Goal: Task Accomplishment & Management: Use online tool/utility

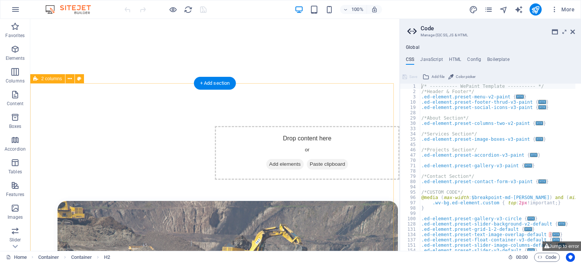
scroll to position [227, 0]
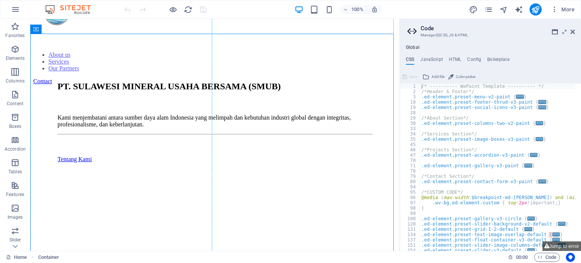
scroll to position [0, 0]
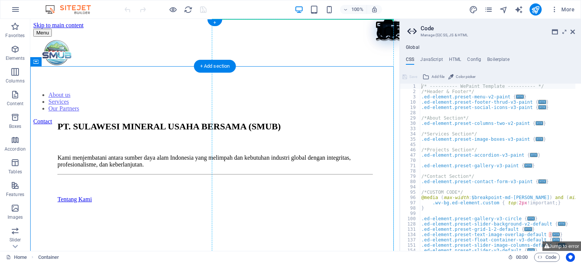
drag, startPoint x: 148, startPoint y: 67, endPoint x: 239, endPoint y: 37, distance: 96.3
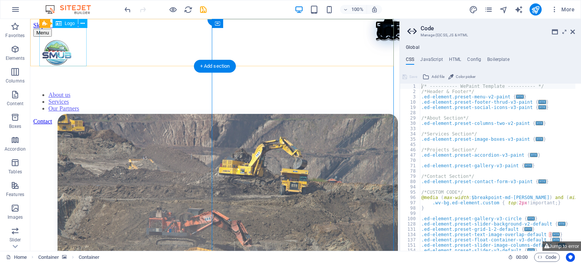
click at [72, 47] on div at bounding box center [56, 53] width 47 height 49
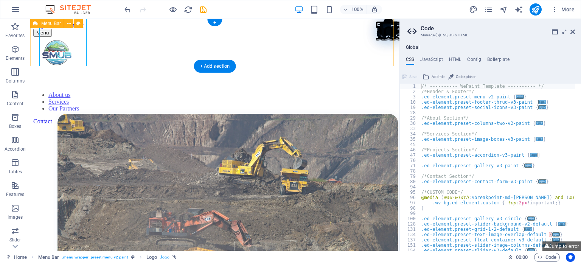
click at [126, 65] on div "Menu About us Services Our Partners Contact" at bounding box center [214, 52] width 363 height 47
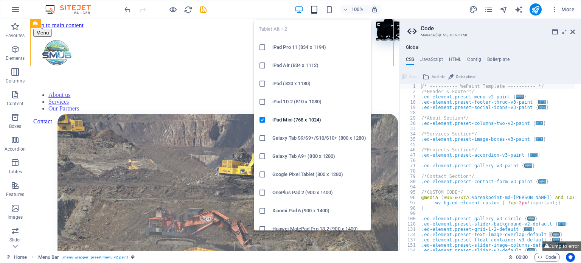
click at [311, 12] on icon "button" at bounding box center [314, 9] width 9 height 9
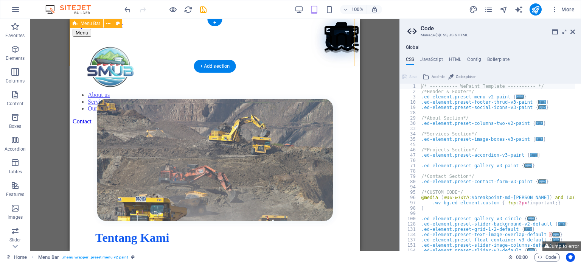
click at [354, 59] on div "Menu About us Services Our Partners Contact" at bounding box center [215, 52] width 284 height 47
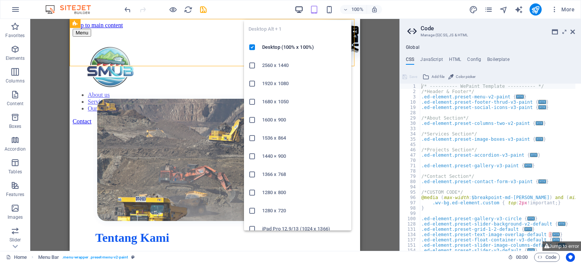
click at [297, 10] on icon "button" at bounding box center [299, 9] width 9 height 9
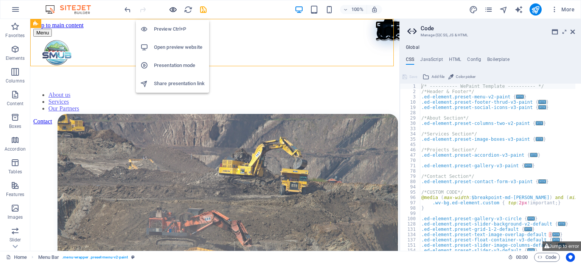
click at [174, 10] on icon "button" at bounding box center [173, 9] width 9 height 9
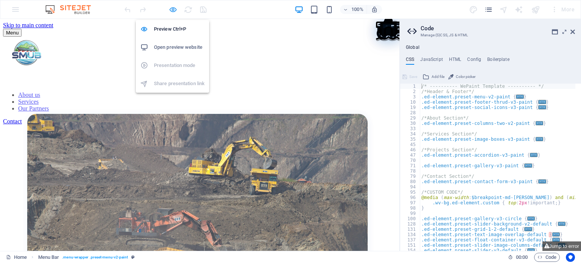
click at [174, 9] on icon "button" at bounding box center [173, 9] width 9 height 9
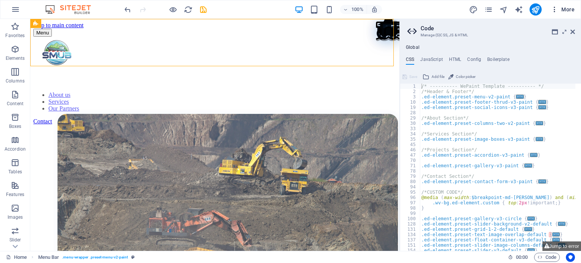
click at [557, 12] on icon "button" at bounding box center [555, 10] width 8 height 8
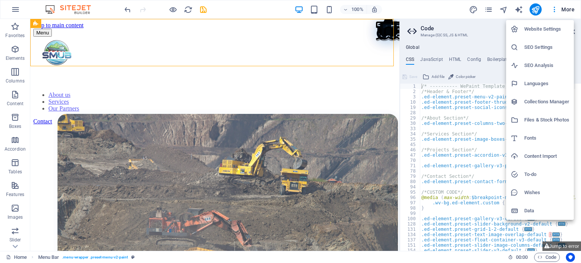
click at [150, 119] on div at bounding box center [290, 131] width 581 height 263
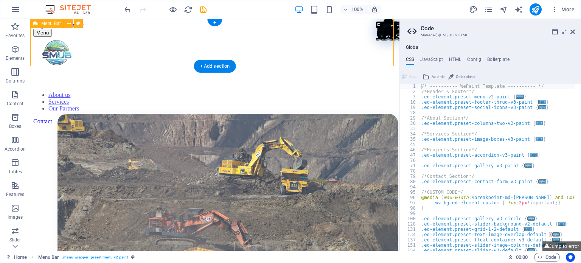
click at [154, 63] on div "Menu About us Services Our Partners Contact" at bounding box center [214, 52] width 363 height 47
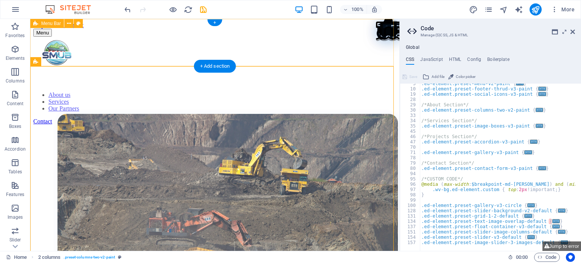
click at [135, 60] on div "Menu About us Services Our Partners Contact" at bounding box center [214, 52] width 363 height 47
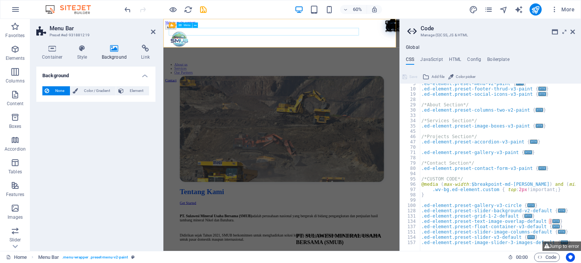
click at [197, 92] on nav "About us Services Our Partners" at bounding box center [359, 102] width 387 height 20
click at [188, 52] on div at bounding box center [189, 53] width 47 height 49
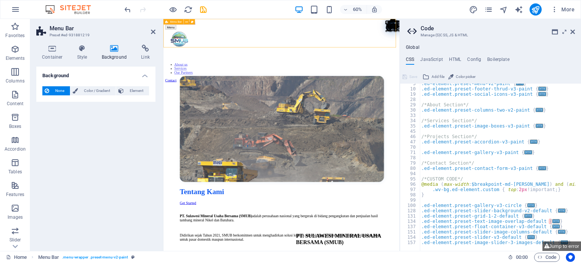
drag, startPoint x: 236, startPoint y: 66, endPoint x: 244, endPoint y: 46, distance: 21.1
click at [244, 46] on div "Menu About us Services Our Partners Contact" at bounding box center [359, 52] width 387 height 47
click at [241, 54] on div "Menu About us Services Our Partners Contact" at bounding box center [359, 52] width 387 height 47
click at [226, 50] on div "Menu About us Services Our Partners Contact" at bounding box center [359, 52] width 387 height 47
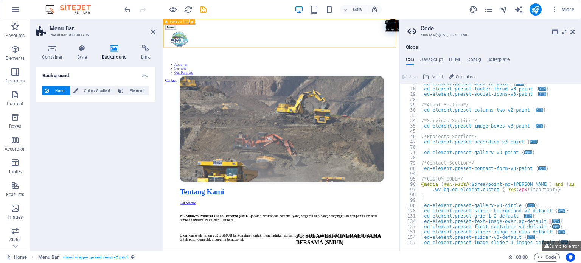
click at [186, 21] on icon at bounding box center [186, 21] width 3 height 5
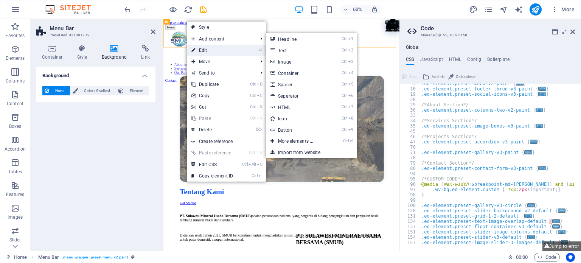
click at [208, 51] on link "⏎ Edit" at bounding box center [212, 50] width 51 height 11
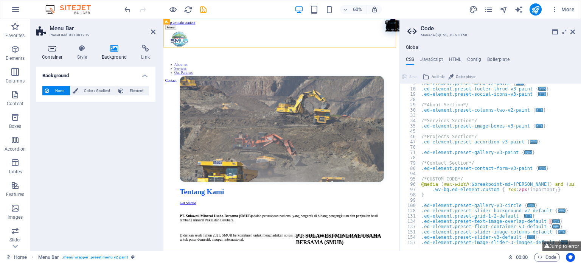
click at [54, 53] on h4 "Container" at bounding box center [53, 53] width 35 height 16
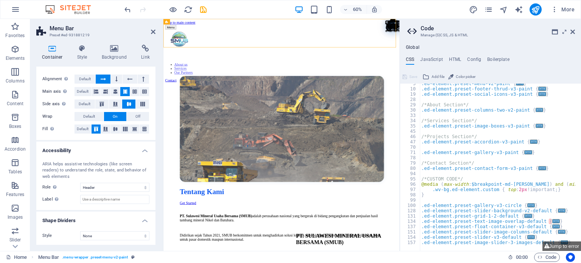
scroll to position [114, 0]
click at [120, 187] on select "None Alert Article Banner Comment Complementary Dialog Footer Header Marquee Pr…" at bounding box center [114, 186] width 69 height 9
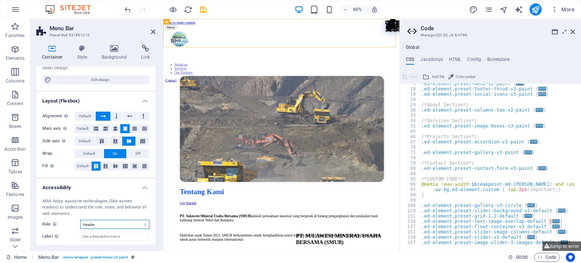
scroll to position [39, 0]
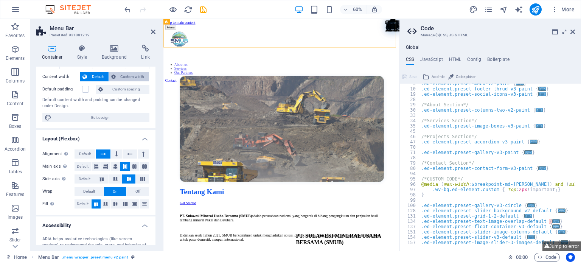
click at [127, 72] on span "Custom width" at bounding box center [132, 76] width 29 height 9
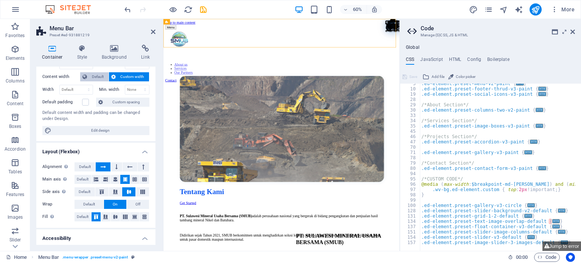
click at [98, 74] on span "Default" at bounding box center [97, 76] width 17 height 9
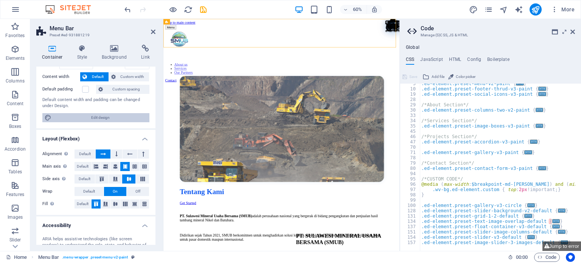
click at [87, 116] on span "Edit design" at bounding box center [100, 117] width 93 height 9
select select "rem"
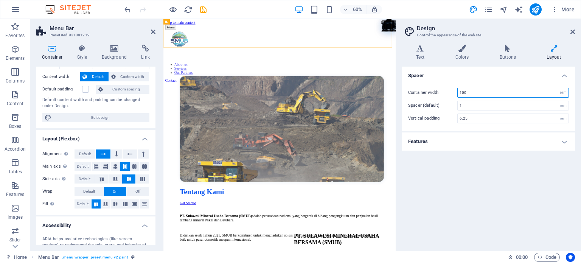
click at [555, 92] on input "100" at bounding box center [513, 92] width 111 height 9
type input "75"
click at [503, 179] on div "Spacer Container width 75 rem px Spacer (default) 1 rem Vertical padding 6.25 r…" at bounding box center [488, 156] width 173 height 178
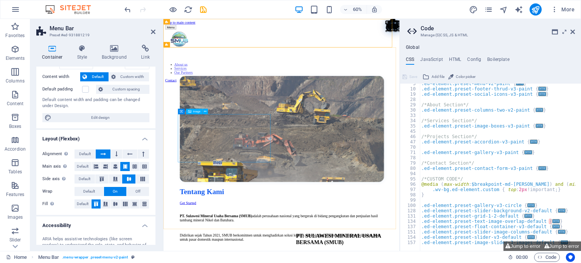
scroll to position [13, 0]
click at [204, 10] on icon "save" at bounding box center [203, 9] width 9 height 9
checkbox input "false"
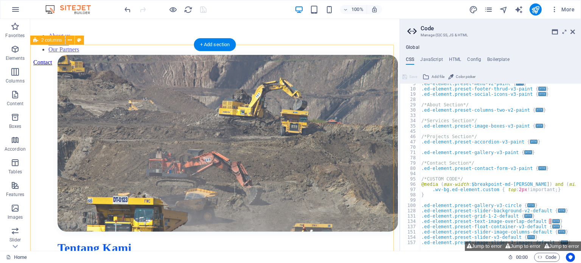
scroll to position [0, 0]
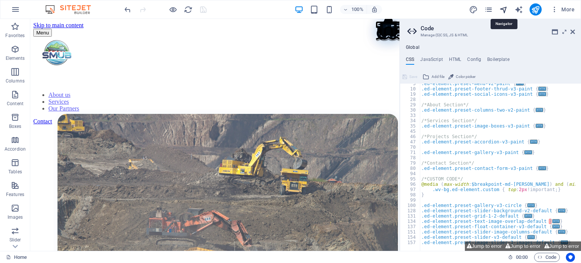
click at [504, 10] on icon "navigator" at bounding box center [503, 9] width 9 height 9
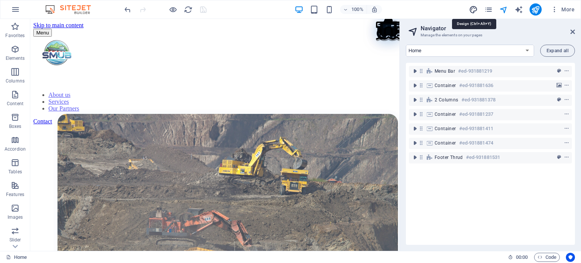
click at [477, 12] on icon "design" at bounding box center [473, 9] width 9 height 9
select select "rem"
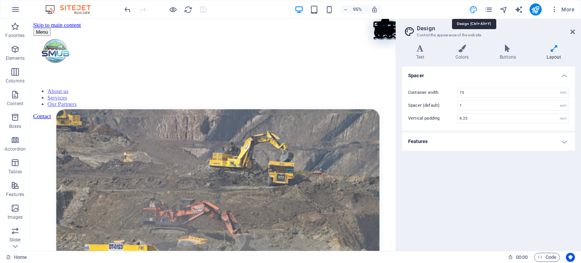
click at [477, 12] on icon "design" at bounding box center [473, 9] width 9 height 9
click at [549, 12] on button "More" at bounding box center [563, 9] width 30 height 12
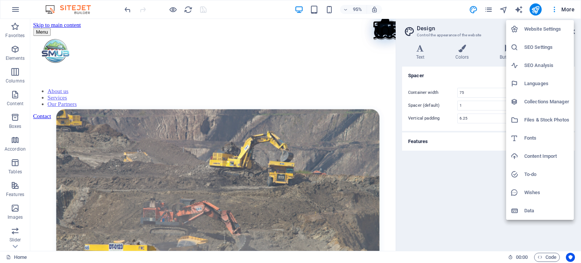
click at [441, 3] on div at bounding box center [290, 131] width 581 height 263
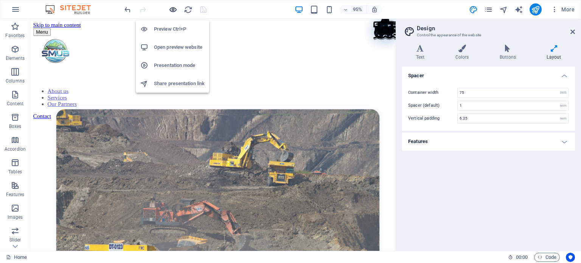
click at [174, 10] on icon "button" at bounding box center [173, 9] width 9 height 9
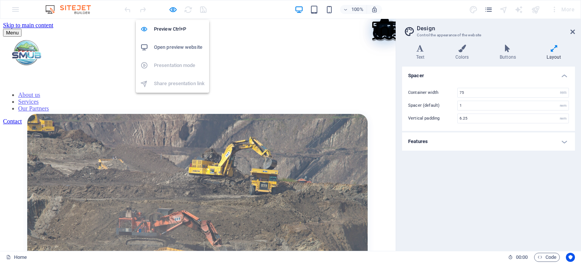
click at [179, 44] on h6 "Open preview website" at bounding box center [179, 47] width 51 height 9
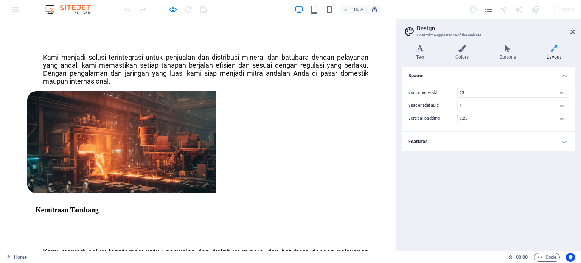
scroll to position [1059, 0]
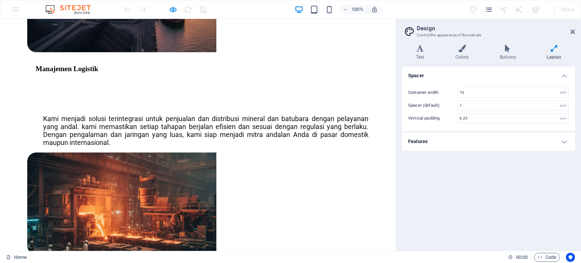
scroll to position [984, 0]
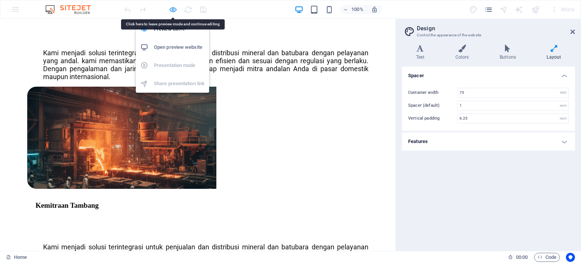
click at [172, 5] on icon "button" at bounding box center [173, 9] width 9 height 9
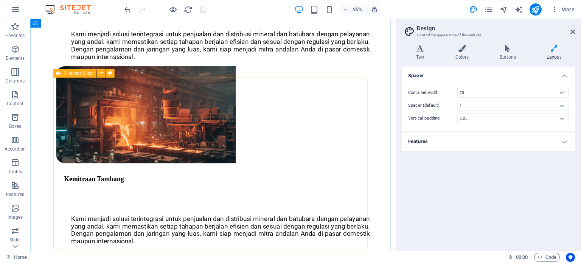
select select "region"
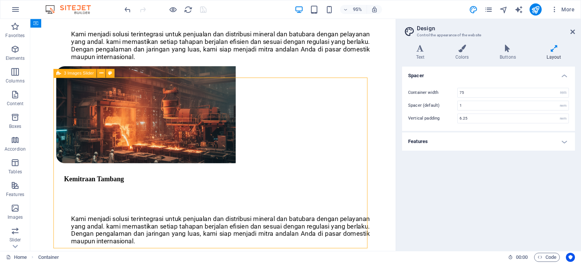
select select "region"
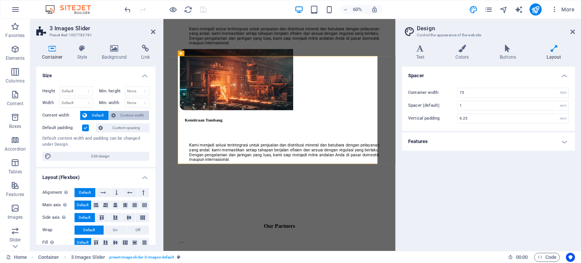
click at [125, 113] on span "Custom width" at bounding box center [132, 115] width 29 height 9
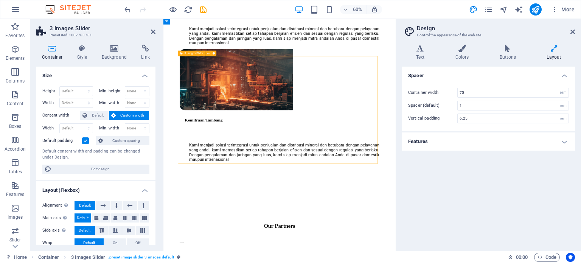
drag, startPoint x: 274, startPoint y: 81, endPoint x: 266, endPoint y: 116, distance: 36.0
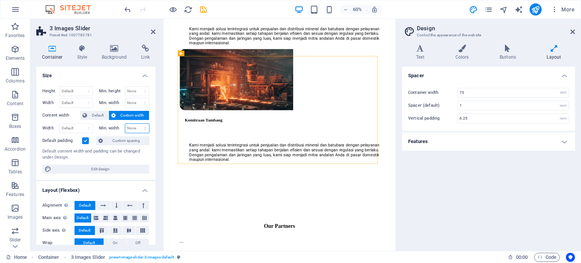
click at [145, 128] on select "None px rem % vh vw" at bounding box center [137, 128] width 24 height 9
click at [120, 168] on span "Edit design" at bounding box center [100, 169] width 93 height 9
click at [472, 93] on input "75" at bounding box center [513, 92] width 111 height 9
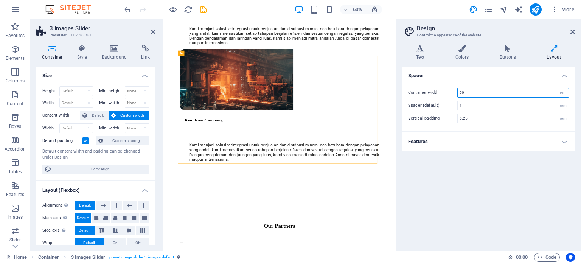
type input "50"
click at [479, 180] on div "Spacer Container width 50 rem px Spacer (default) 1 rem Vertical padding 6.25 r…" at bounding box center [488, 156] width 173 height 178
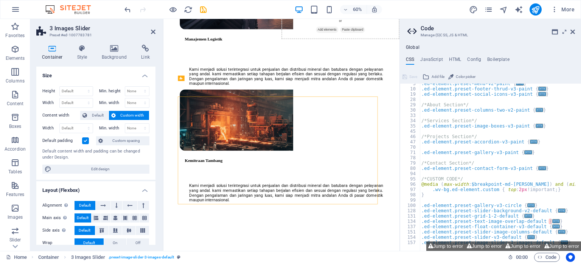
scroll to position [13, 0]
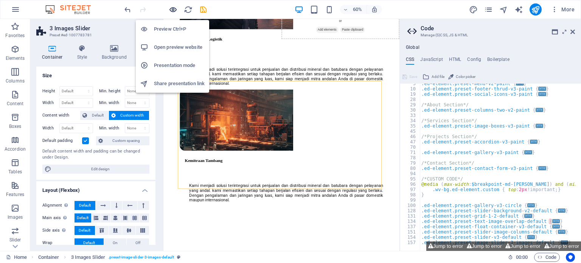
click at [172, 9] on icon "button" at bounding box center [173, 9] width 9 height 9
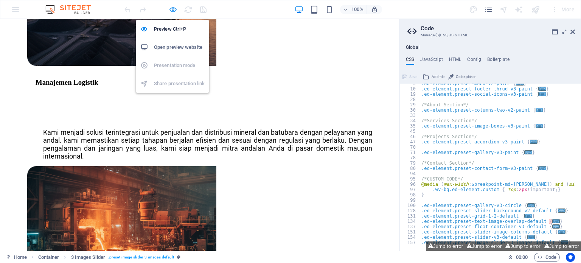
click at [169, 8] on icon "button" at bounding box center [173, 9] width 9 height 9
select select "region"
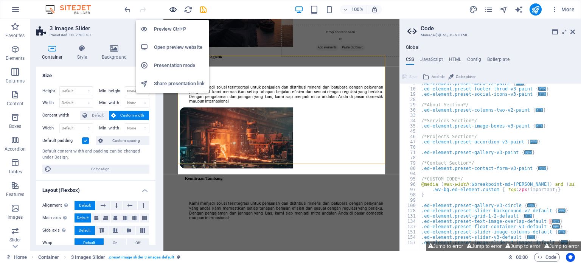
scroll to position [1022, 0]
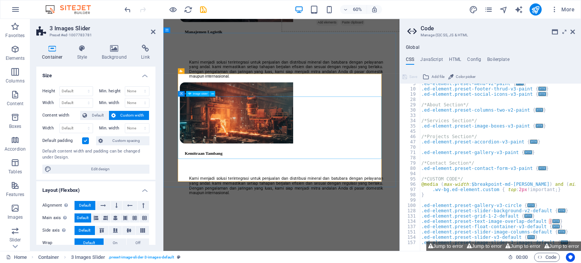
select select "px"
select select "ms"
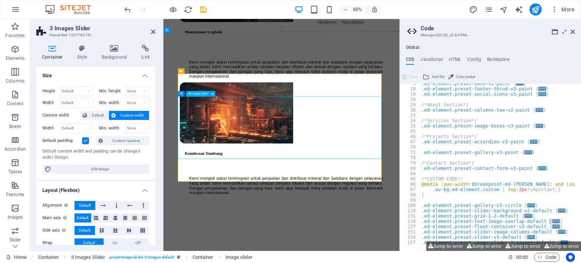
select select "s"
select select "progressive"
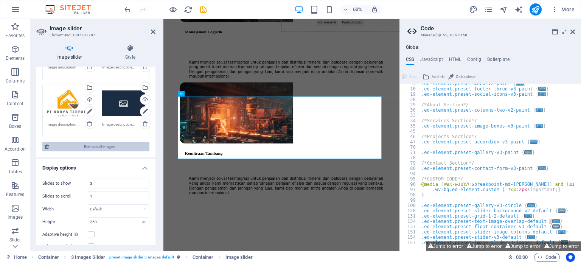
scroll to position [151, 0]
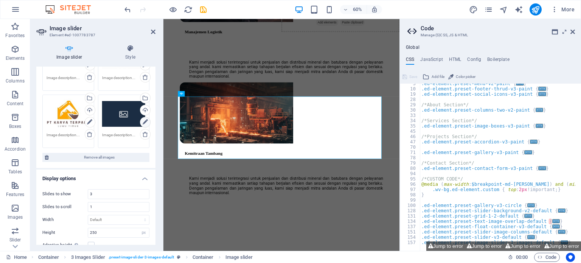
click at [145, 120] on icon at bounding box center [145, 122] width 5 height 9
click at [145, 123] on icon at bounding box center [145, 122] width 5 height 9
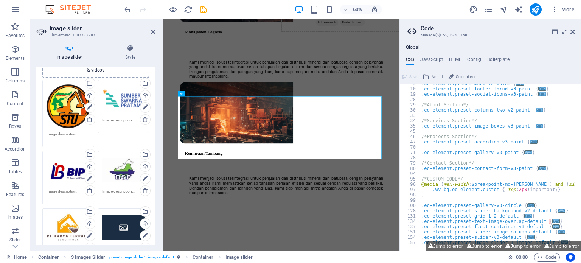
scroll to position [0, 0]
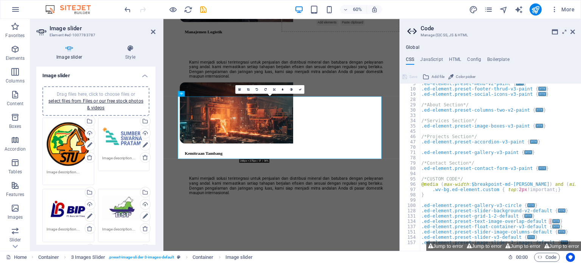
click at [241, 94] on div "16:10 16:9 4:3 1:1 1:2 0" at bounding box center [269, 89] width 69 height 9
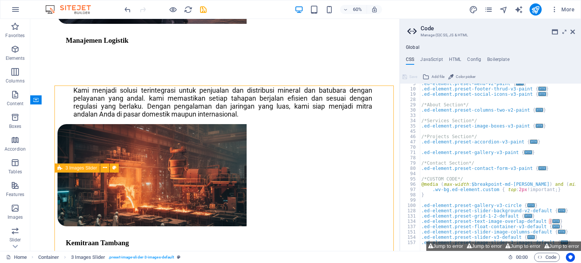
scroll to position [1046, 0]
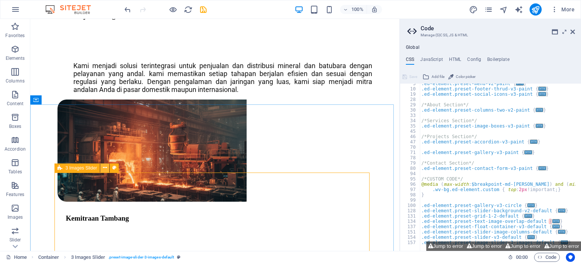
click at [107, 167] on button at bounding box center [104, 167] width 9 height 9
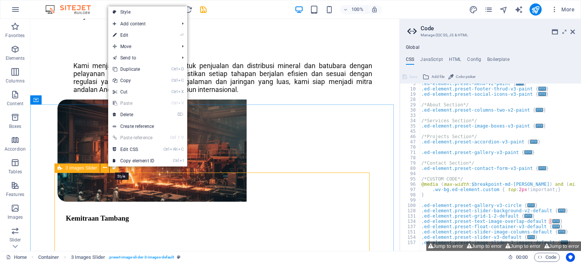
click at [112, 169] on icon at bounding box center [114, 168] width 4 height 8
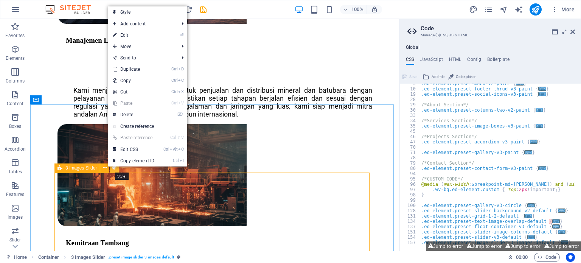
select select "rem"
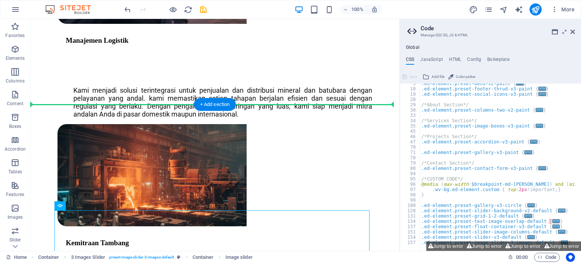
scroll to position [1046, 0]
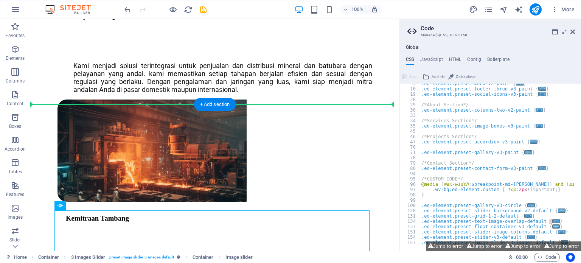
drag, startPoint x: 365, startPoint y: 152, endPoint x: 369, endPoint y: 80, distance: 72.4
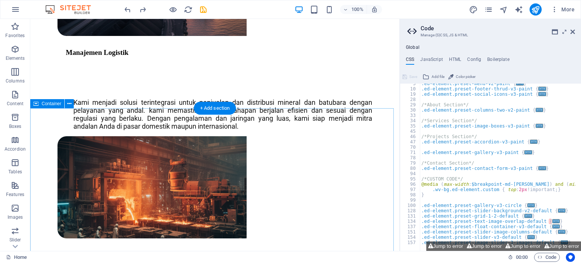
scroll to position [980, 0]
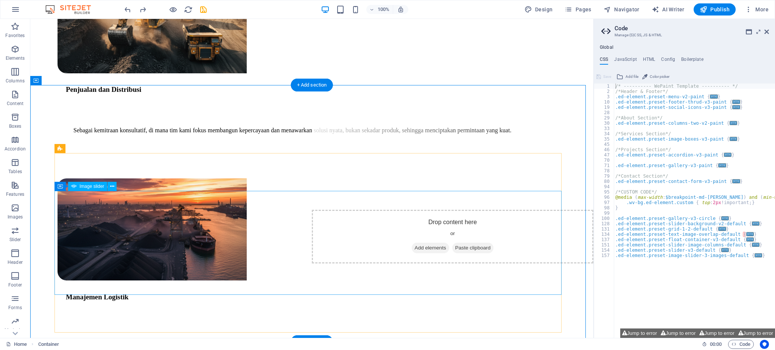
scroll to position [728, 0]
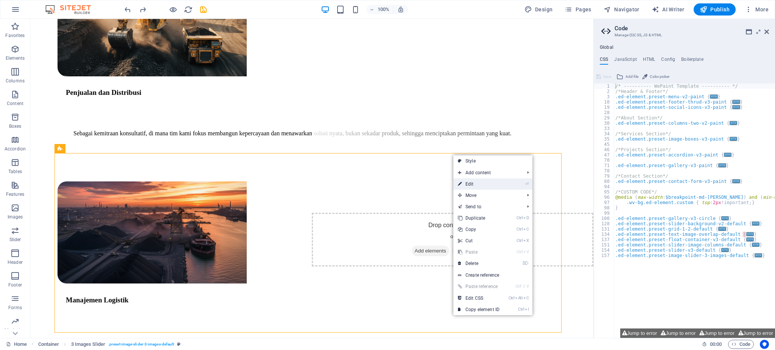
click at [477, 184] on link "⏎ Edit" at bounding box center [478, 184] width 51 height 11
select select "rem"
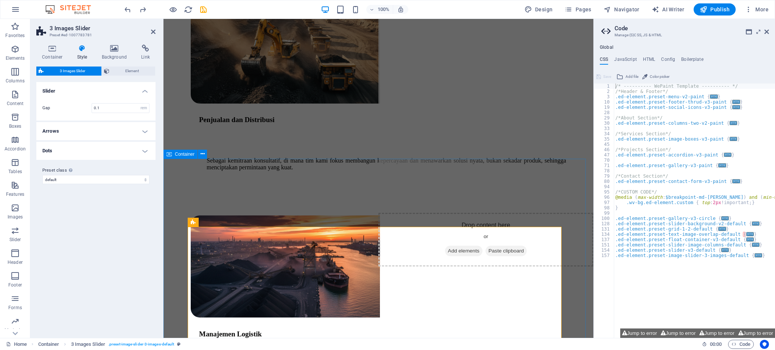
scroll to position [825, 0]
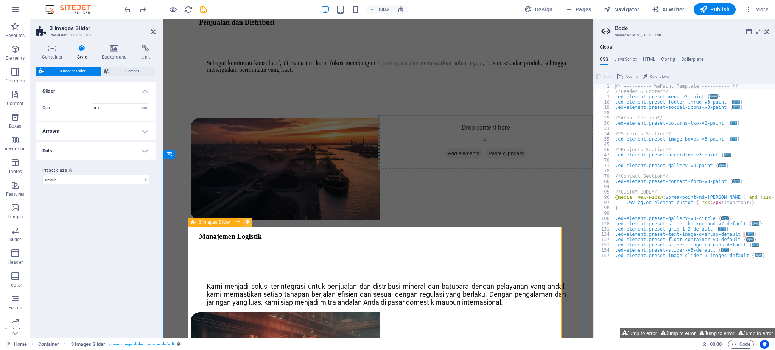
click at [244, 222] on button at bounding box center [247, 222] width 9 height 9
click at [240, 223] on icon at bounding box center [238, 222] width 4 height 8
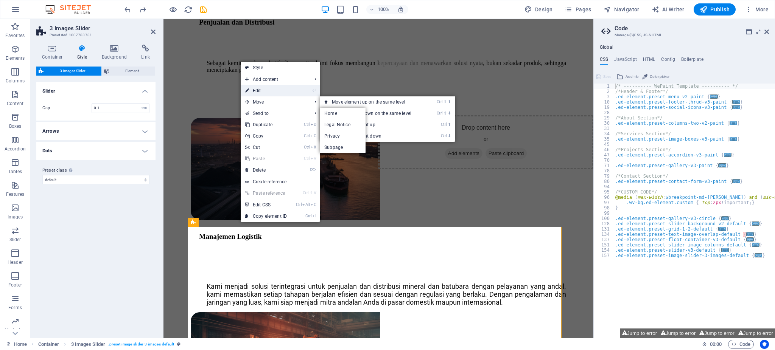
click at [273, 85] on link "⏎ Edit" at bounding box center [266, 90] width 51 height 11
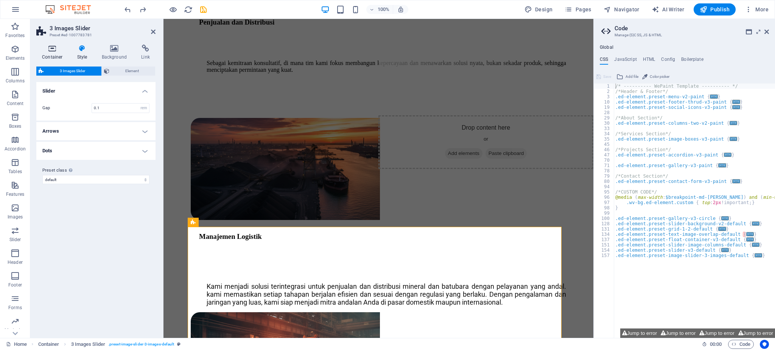
click at [62, 50] on icon at bounding box center [52, 49] width 32 height 8
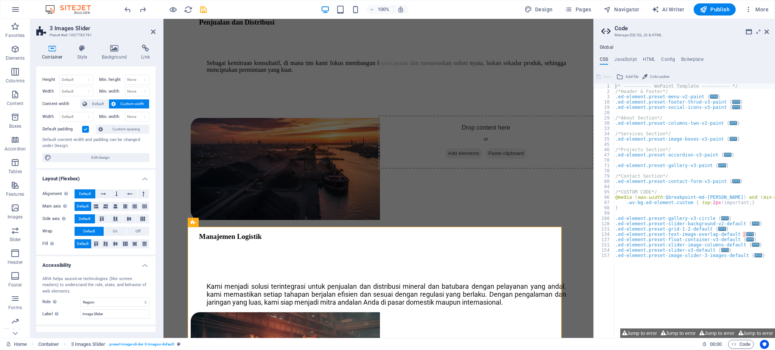
scroll to position [0, 0]
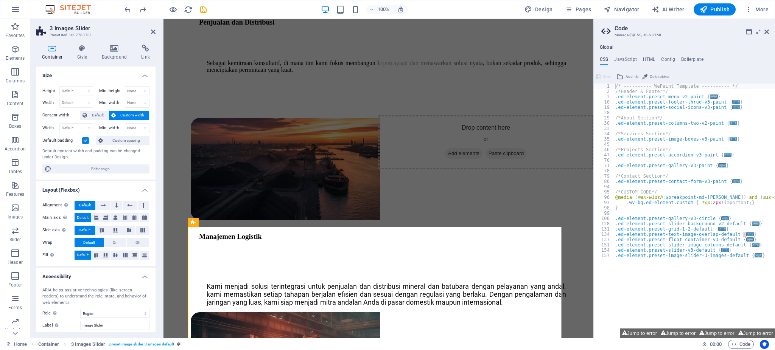
click at [127, 114] on span "Custom width" at bounding box center [132, 115] width 29 height 9
click at [146, 128] on select "None px rem % vh vw" at bounding box center [137, 128] width 24 height 9
click at [129, 168] on span "Edit design" at bounding box center [100, 169] width 93 height 9
select select "rem"
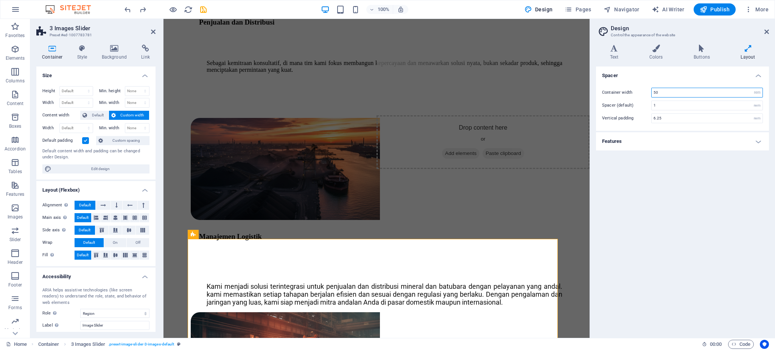
click at [581, 94] on input "50" at bounding box center [706, 92] width 111 height 9
type input "2"
type input "30"
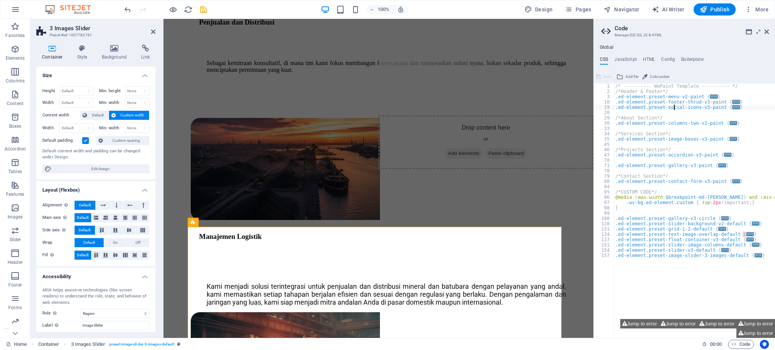
click at [581, 108] on div "/* ---------- WePaint Template ---------- */ /*Header & Footer*/ .ed-element.pr…" at bounding box center [707, 214] width 187 height 260
type textarea ".ed-element.preset-social-icons-v3-paint {"
click at [144, 113] on span "Custom width" at bounding box center [132, 115] width 29 height 9
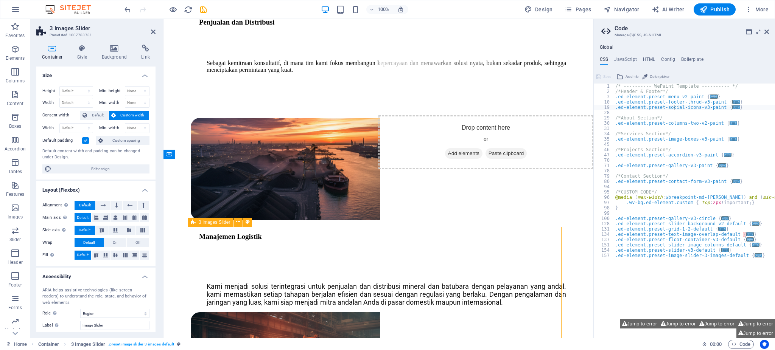
click at [141, 118] on span "Custom width" at bounding box center [132, 115] width 29 height 9
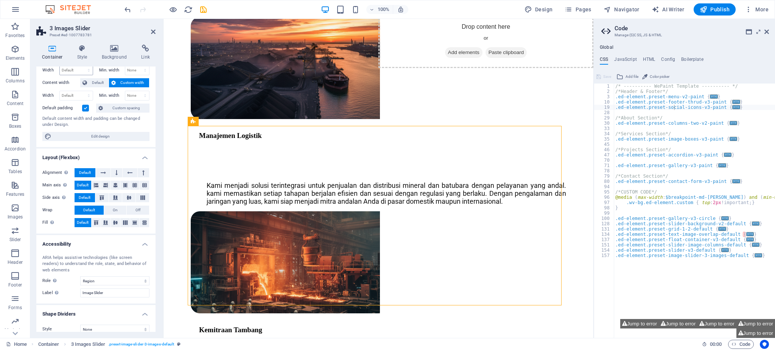
scroll to position [40, 0]
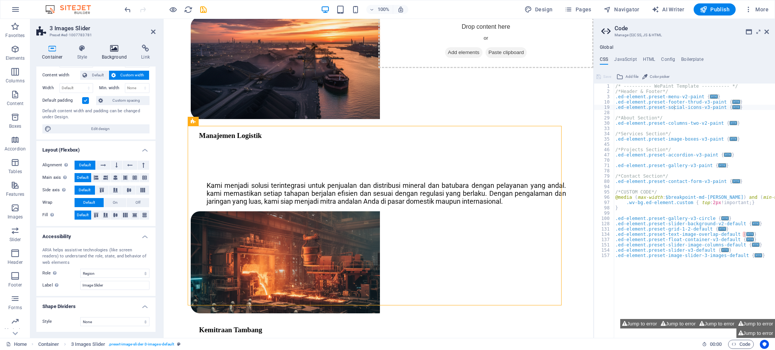
click at [113, 47] on icon at bounding box center [114, 49] width 37 height 8
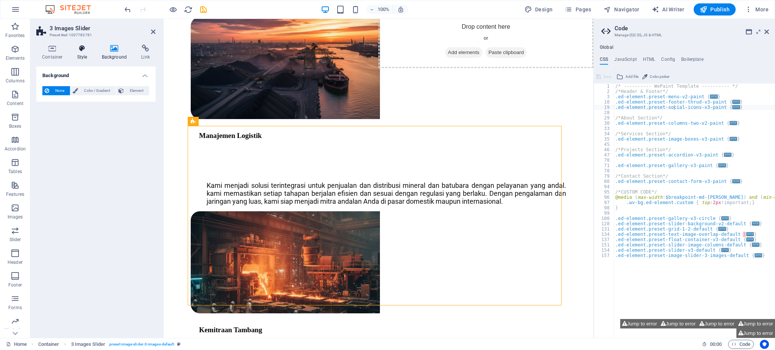
click at [81, 49] on icon at bounding box center [83, 49] width 22 height 8
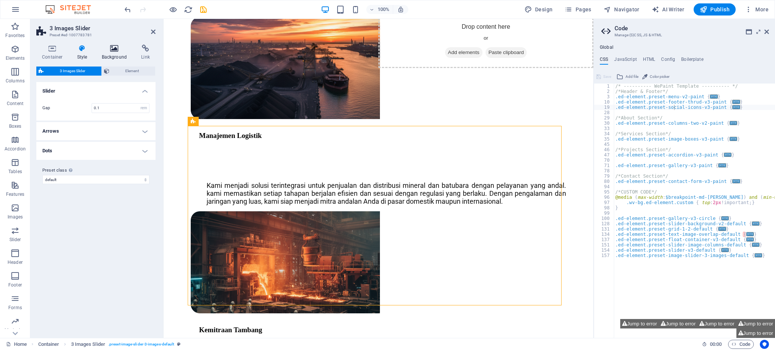
click at [106, 49] on icon at bounding box center [114, 49] width 37 height 8
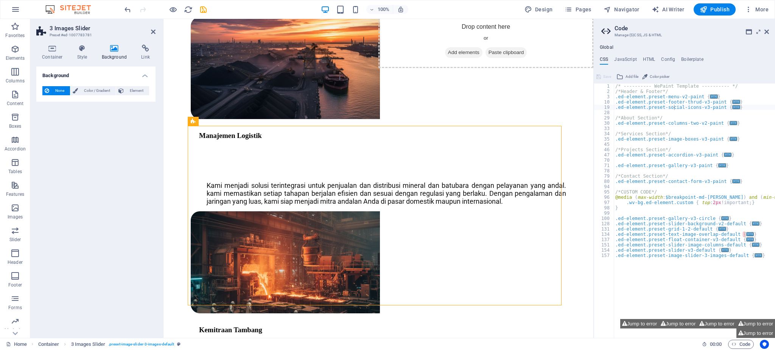
click at [156, 52] on div "Container Style Background Link Size Height Default px rem % vh vw Min. height …" at bounding box center [95, 189] width 131 height 300
click at [149, 51] on icon at bounding box center [145, 49] width 20 height 8
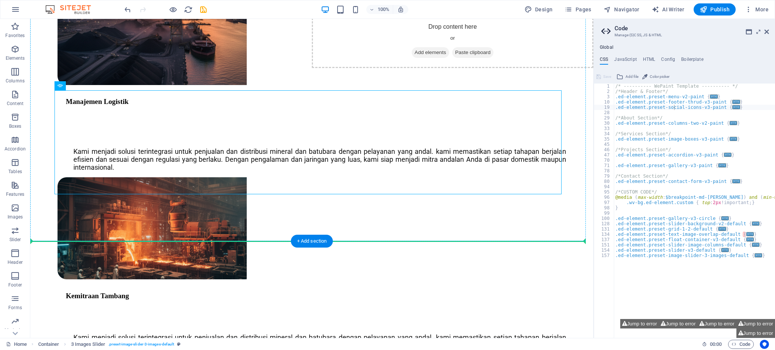
scroll to position [829, 0]
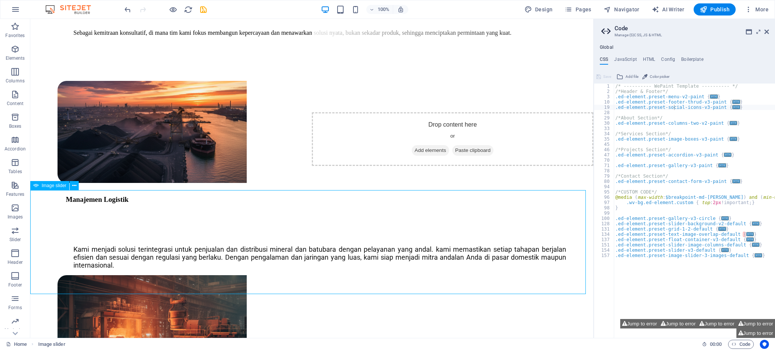
click at [53, 189] on div "Image slider" at bounding box center [49, 185] width 39 height 9
click at [62, 185] on span "Image slider" at bounding box center [54, 185] width 25 height 5
click at [78, 188] on button at bounding box center [74, 185] width 9 height 9
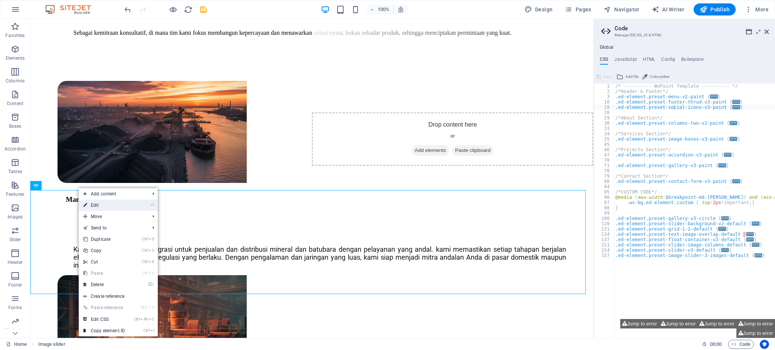
click at [112, 210] on link "⏎ Edit" at bounding box center [104, 205] width 51 height 11
select select "px"
select select "ms"
select select "s"
select select "progressive"
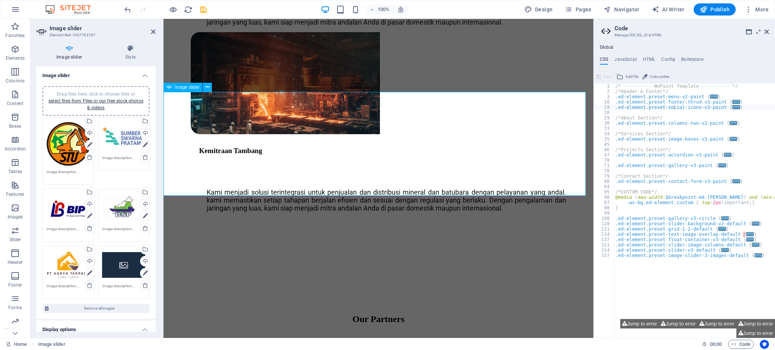
scroll to position [1128, 0]
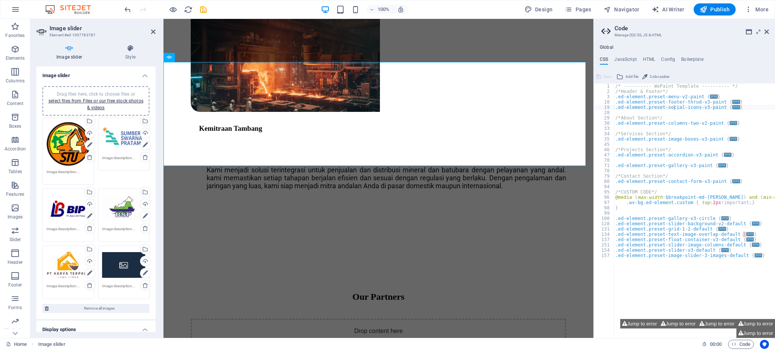
click at [113, 263] on div "Drag files here, click to choose files or select files from Files or our free s…" at bounding box center [124, 265] width 44 height 30
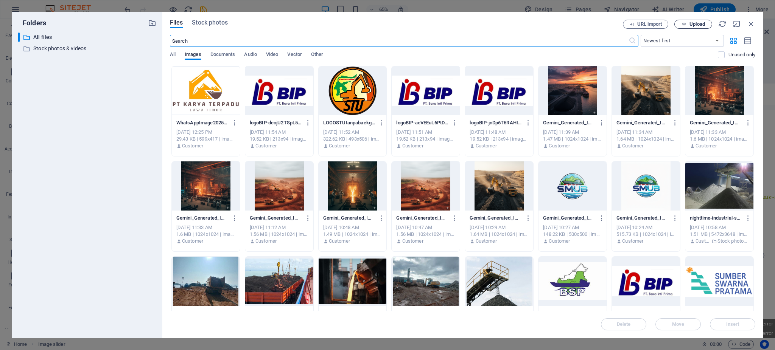
click at [581, 20] on button "Upload" at bounding box center [693, 24] width 38 height 9
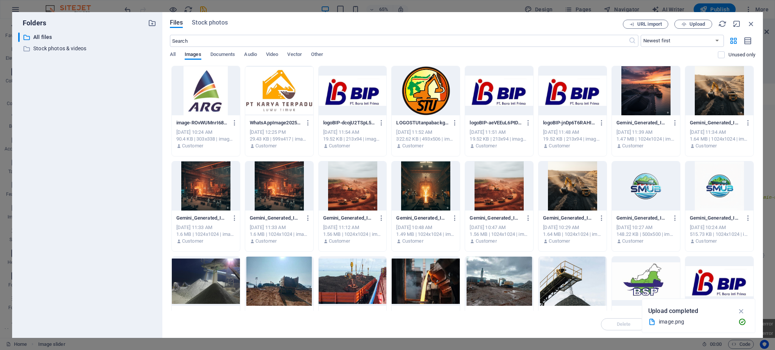
click at [221, 93] on div at bounding box center [206, 90] width 68 height 49
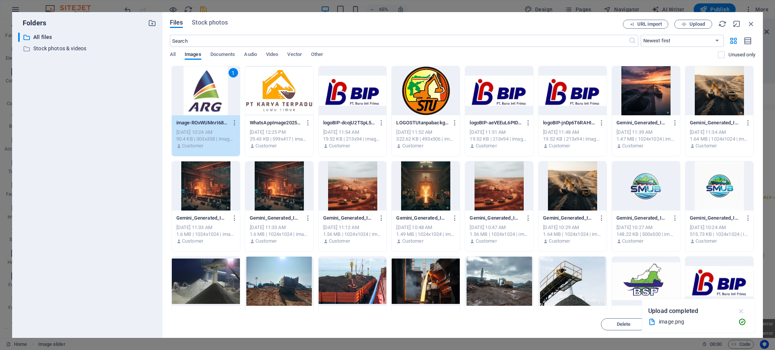
click at [581, 263] on icon "button" at bounding box center [741, 311] width 9 height 8
click at [581, 263] on button "Insert" at bounding box center [732, 325] width 45 height 12
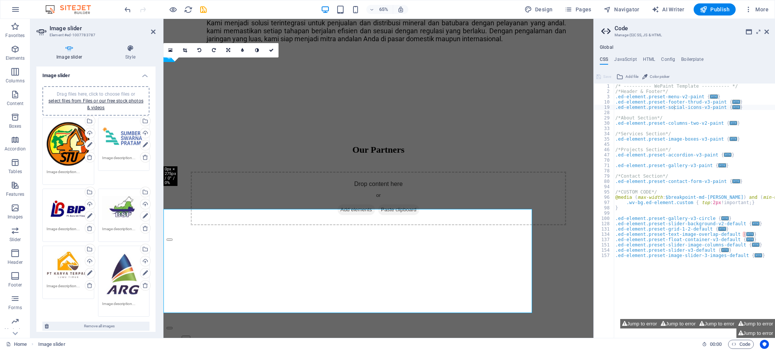
scroll to position [1128, 0]
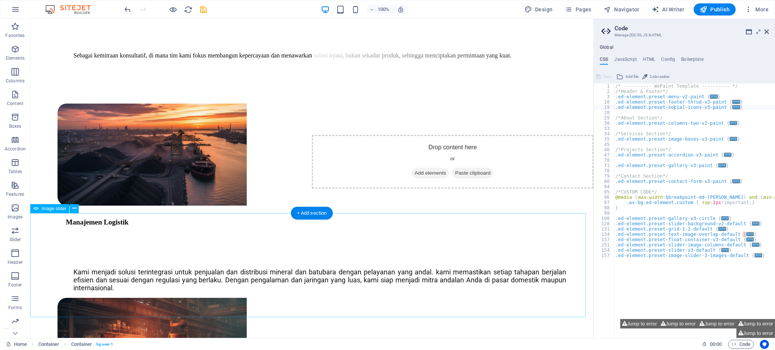
scroll to position [755, 0]
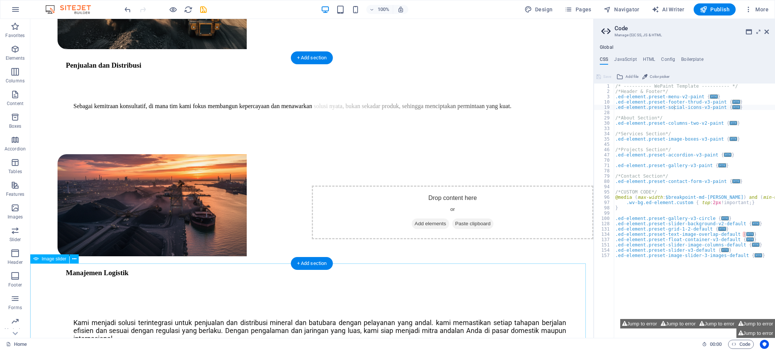
select select "px"
select select "ms"
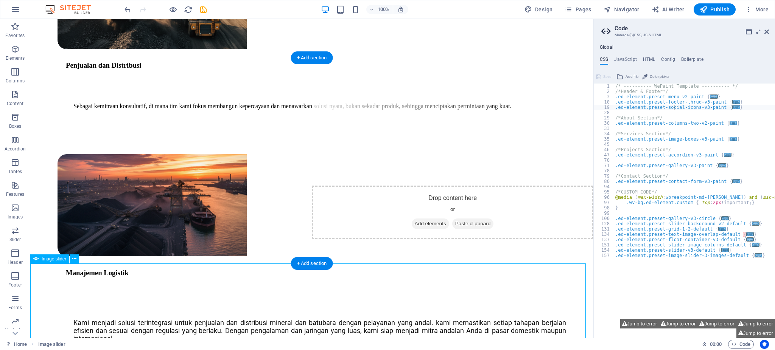
select select "s"
select select "progressive"
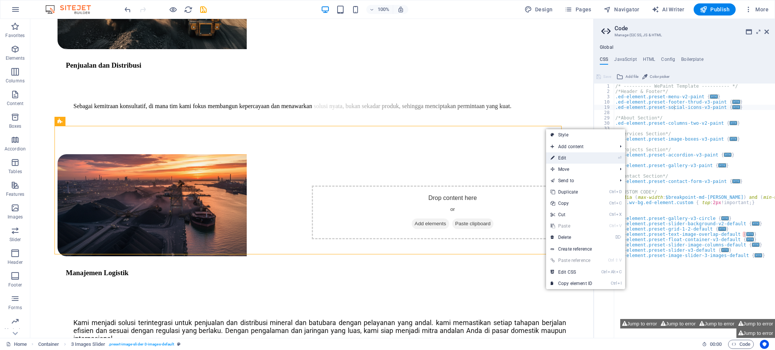
click at [581, 162] on link "⏎ Edit" at bounding box center [571, 157] width 51 height 11
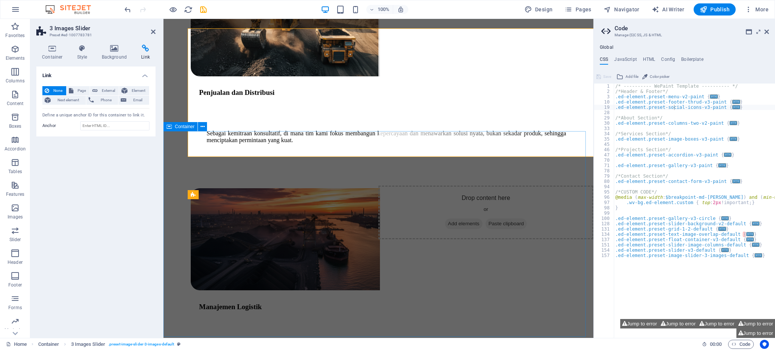
scroll to position [853, 0]
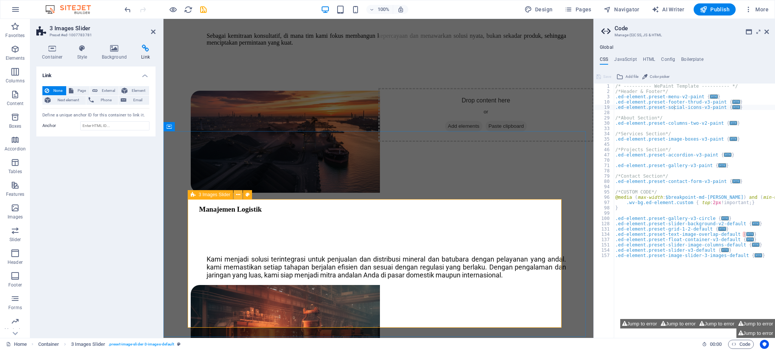
click at [241, 197] on button at bounding box center [237, 194] width 9 height 9
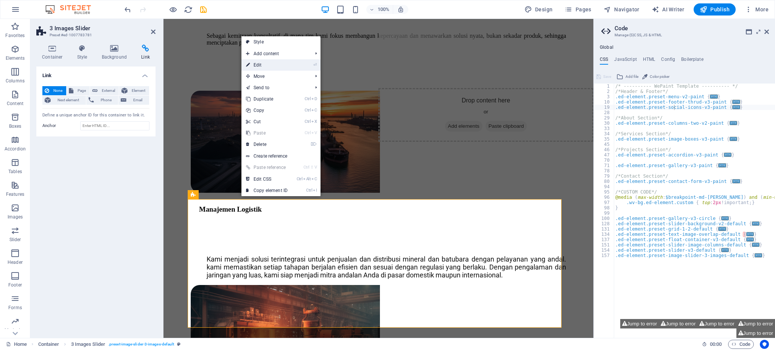
click at [289, 68] on link "⏎ Edit" at bounding box center [266, 64] width 51 height 11
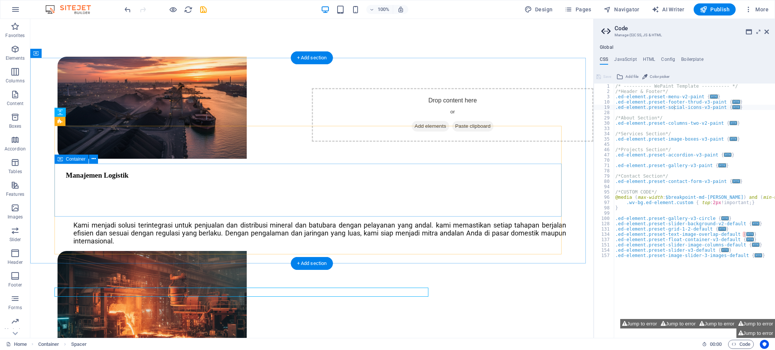
scroll to position [755, 0]
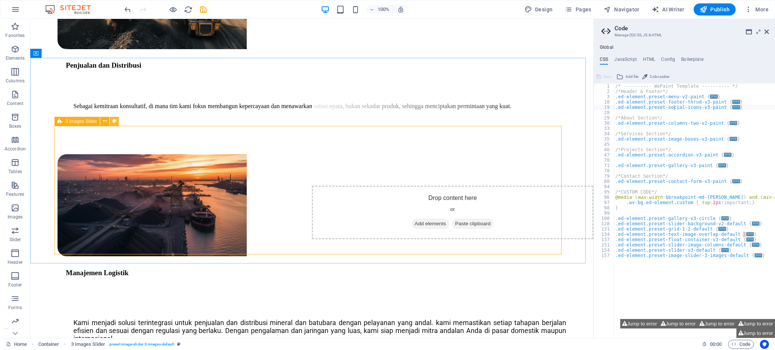
click at [112, 121] on button at bounding box center [114, 121] width 9 height 9
select select "rem"
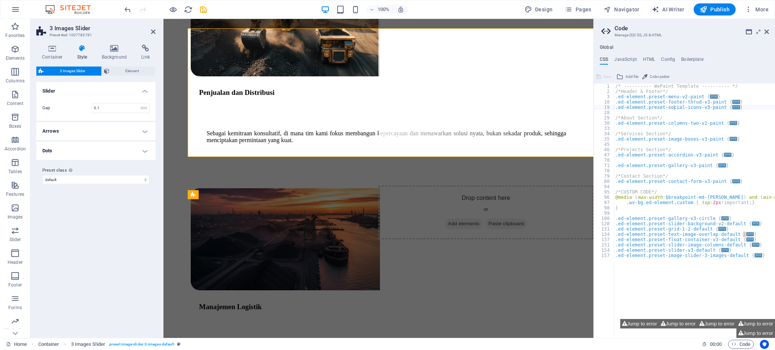
scroll to position [853, 0]
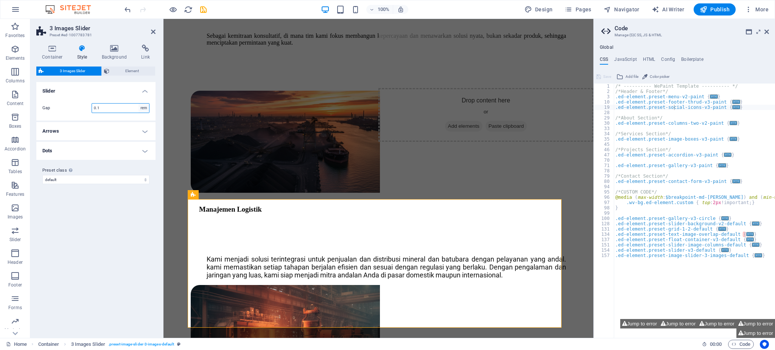
click at [143, 106] on select "rem px % vh vw" at bounding box center [143, 108] width 11 height 9
click at [140, 150] on h4 "Dots" at bounding box center [95, 151] width 119 height 18
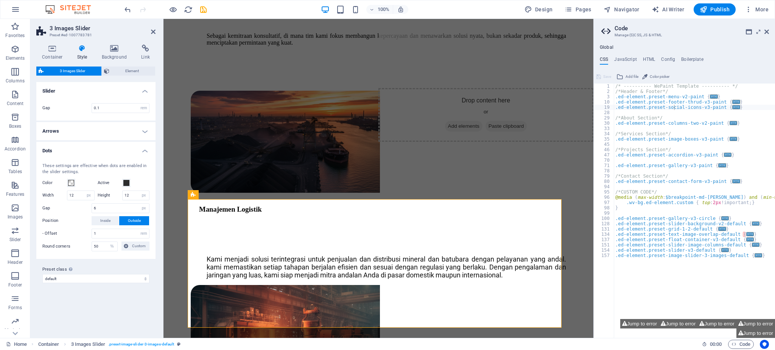
click at [146, 131] on h4 "Arrows" at bounding box center [95, 131] width 119 height 18
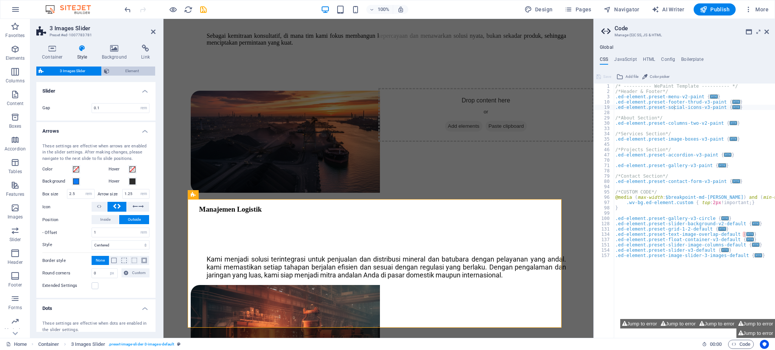
click at [107, 68] on icon at bounding box center [106, 71] width 5 height 9
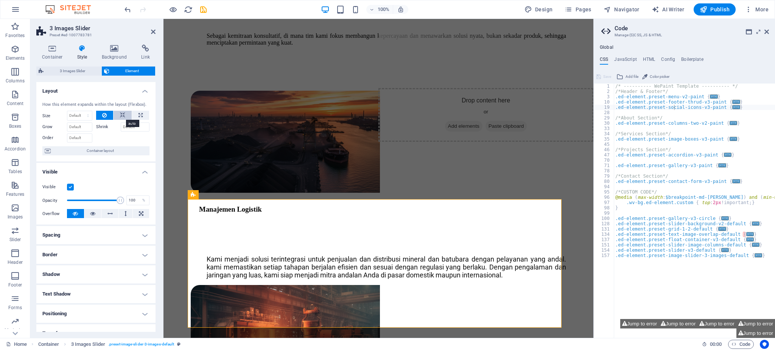
click at [123, 113] on icon at bounding box center [122, 115] width 5 height 9
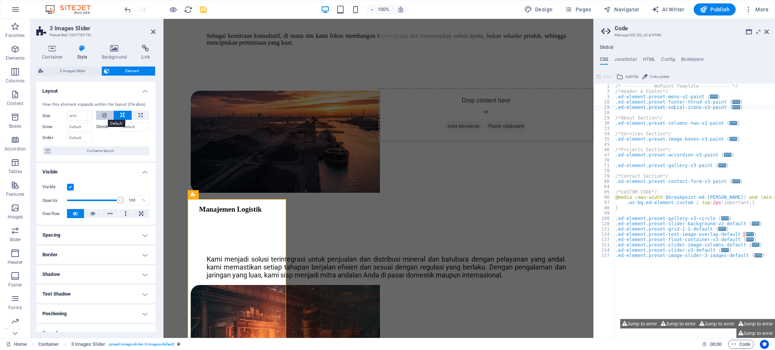
click at [106, 118] on icon at bounding box center [104, 115] width 5 height 9
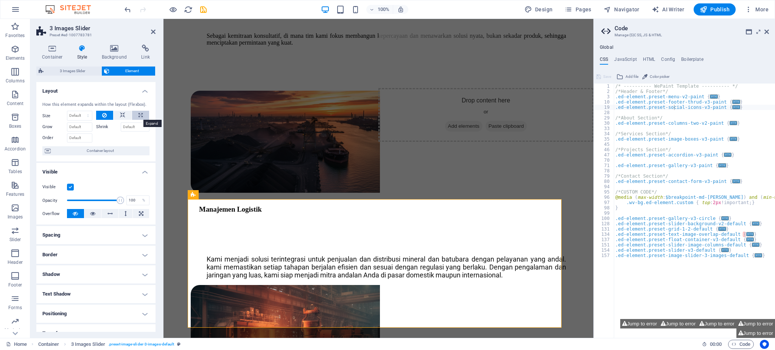
click at [139, 113] on icon at bounding box center [140, 115] width 4 height 9
type input "100"
select select "%"
click at [124, 118] on button at bounding box center [122, 115] width 18 height 9
select select "DISABLED_OPTION_VALUE"
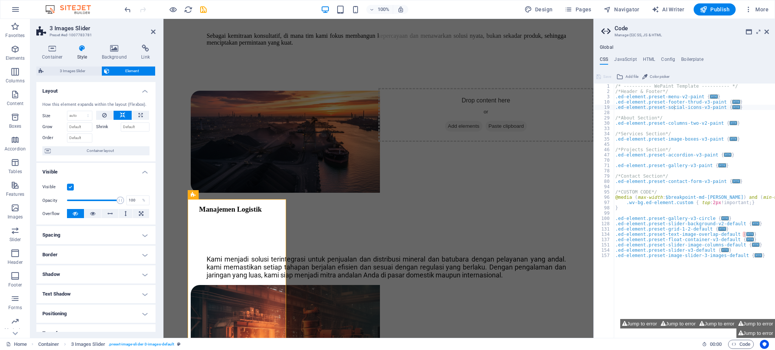
click at [121, 117] on icon at bounding box center [122, 115] width 5 height 9
click at [104, 117] on icon at bounding box center [104, 115] width 5 height 9
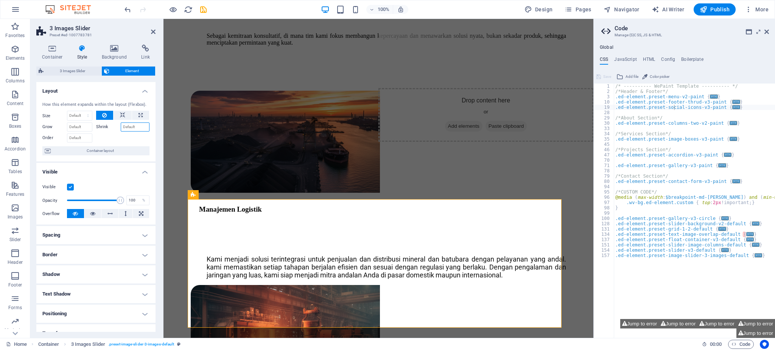
click at [130, 126] on input "Shrink" at bounding box center [135, 127] width 29 height 9
click at [88, 125] on input "Grow" at bounding box center [79, 127] width 25 height 9
click at [89, 132] on div "Order" at bounding box center [69, 137] width 54 height 11
type input "100"
drag, startPoint x: 120, startPoint y: 198, endPoint x: 126, endPoint y: 197, distance: 6.2
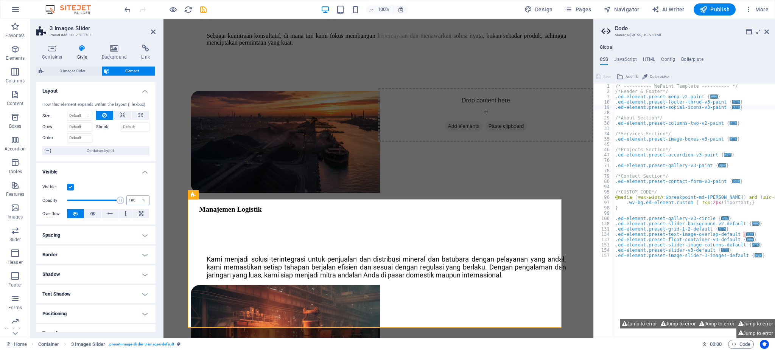
click at [126, 197] on div "Opacity 100 %" at bounding box center [95, 200] width 107 height 11
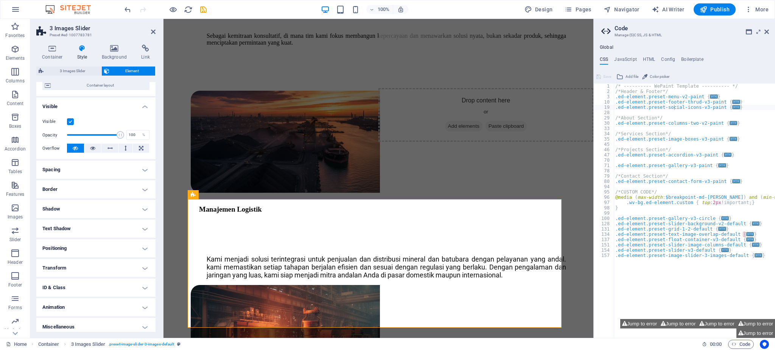
scroll to position [69, 0]
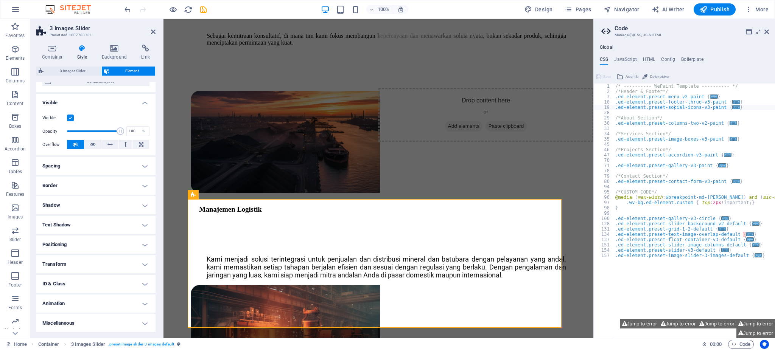
click at [140, 188] on h4 "Border" at bounding box center [95, 186] width 119 height 18
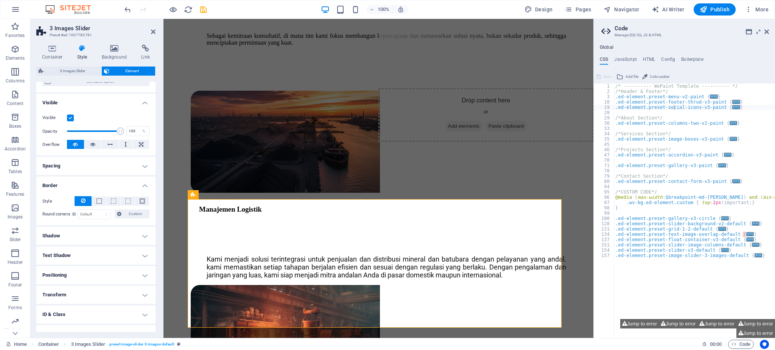
scroll to position [0, 0]
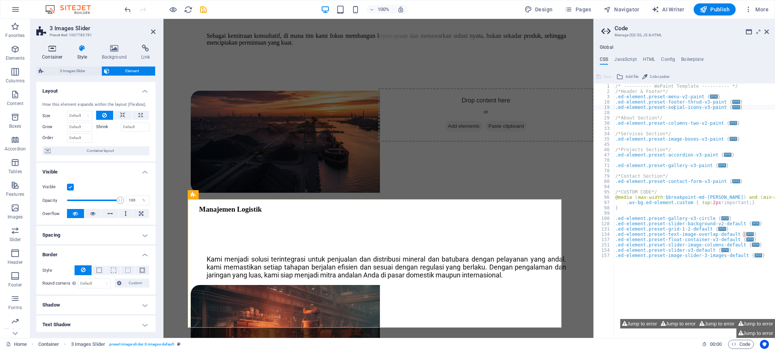
click at [44, 48] on icon at bounding box center [52, 49] width 32 height 8
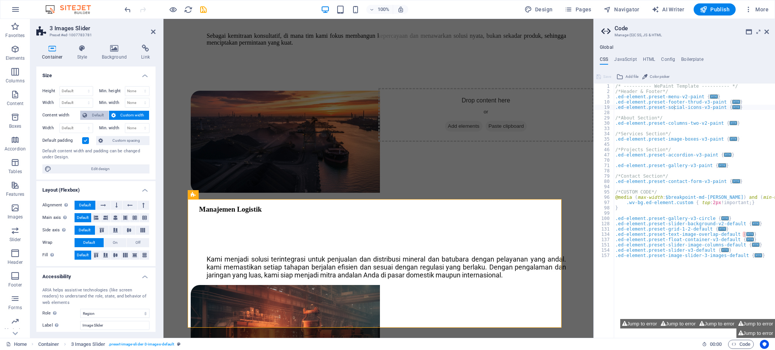
click at [104, 113] on span "Default" at bounding box center [97, 115] width 17 height 9
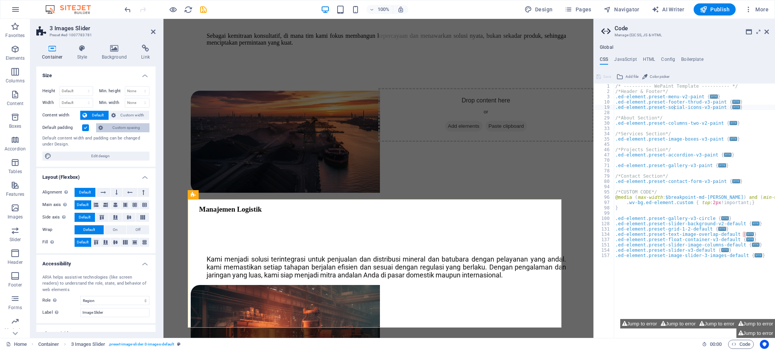
click at [137, 124] on span "Custom spacing" at bounding box center [126, 127] width 42 height 9
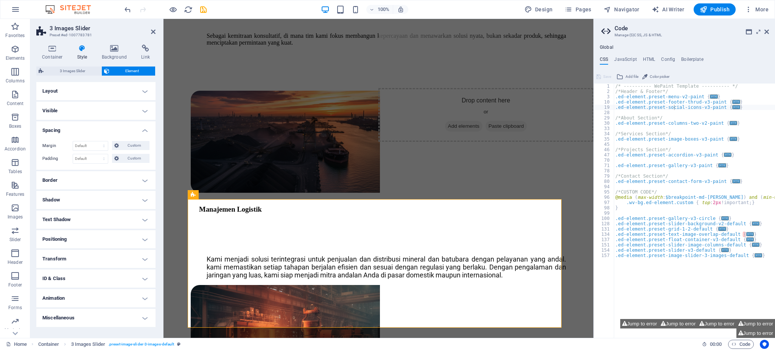
click at [144, 92] on h4 "Layout" at bounding box center [95, 91] width 119 height 18
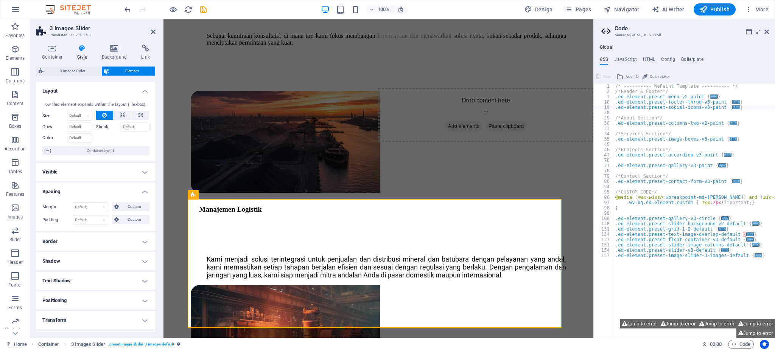
click at [129, 69] on span "Element" at bounding box center [133, 71] width 42 height 9
click at [80, 69] on span "3 Images Slider" at bounding box center [72, 71] width 53 height 9
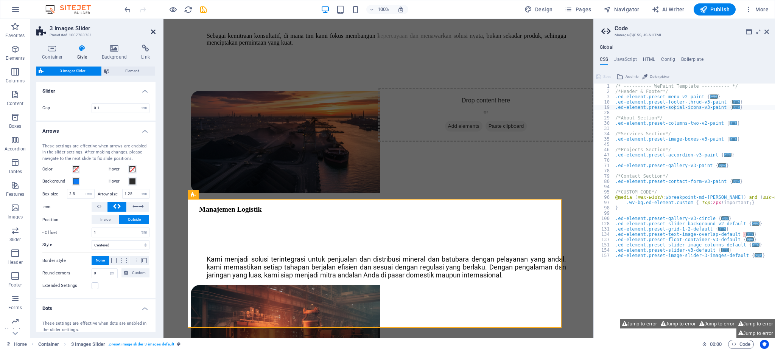
click at [151, 30] on icon at bounding box center [153, 32] width 5 height 6
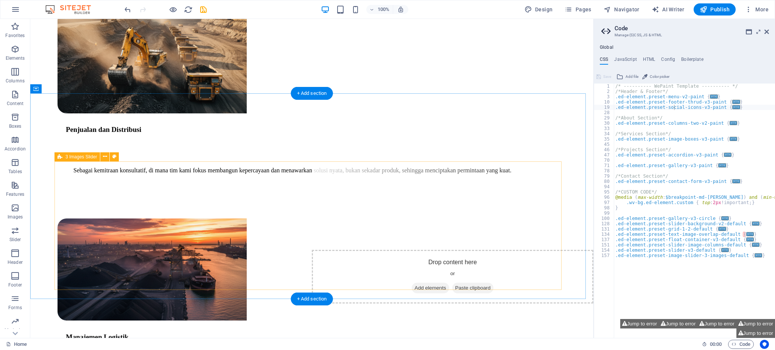
scroll to position [654, 0]
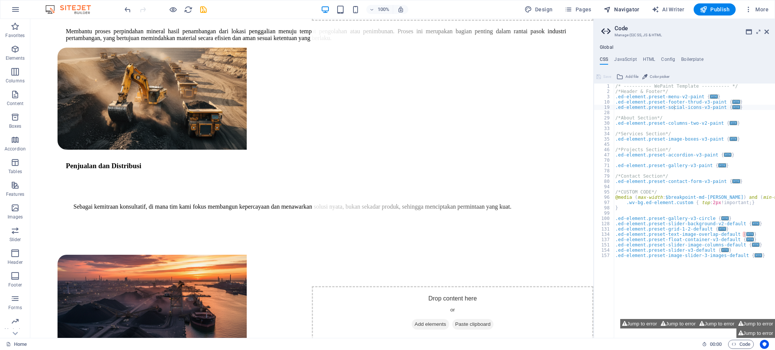
click at [581, 8] on span "Navigator" at bounding box center [621, 10] width 36 height 8
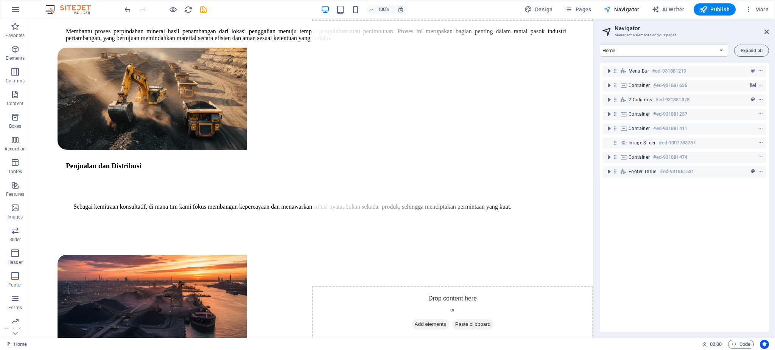
click at [581, 12] on span "Navigator" at bounding box center [621, 10] width 36 height 8
drag, startPoint x: 202, startPoint y: 9, endPoint x: 150, endPoint y: 18, distance: 52.2
click at [202, 9] on icon "save" at bounding box center [203, 9] width 9 height 9
checkbox input "false"
select select "rem"
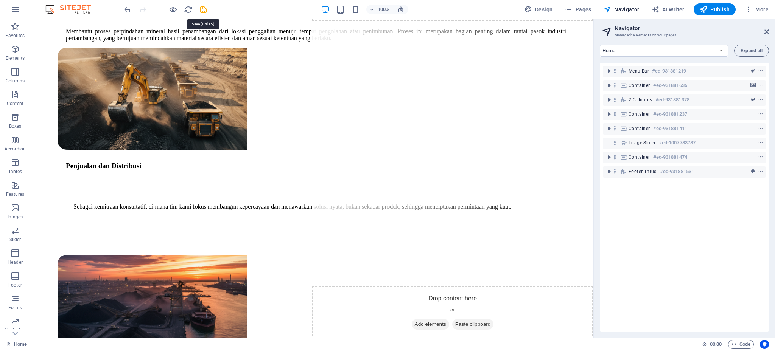
select select "rem"
select select "px"
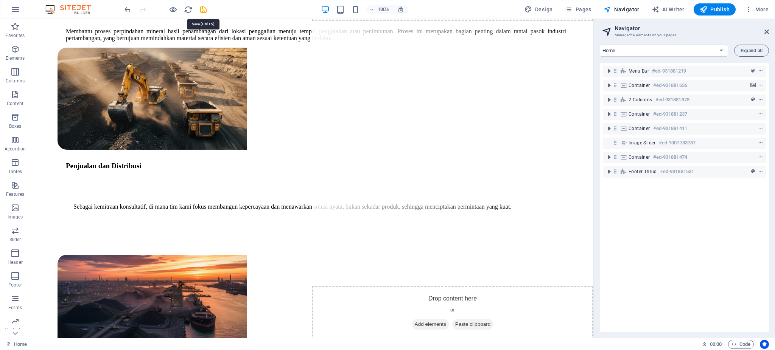
select select "px"
select select "rem"
select select "%"
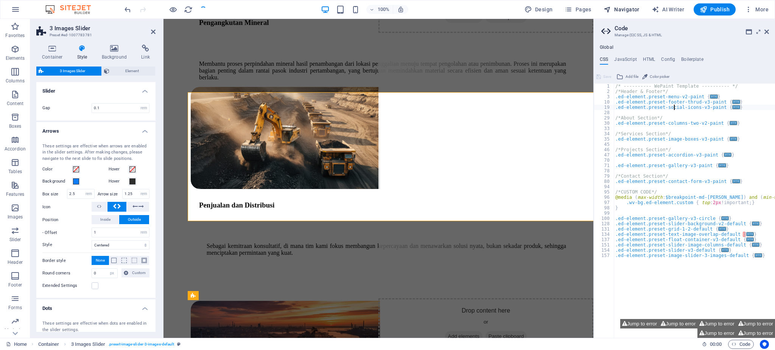
scroll to position [752, 0]
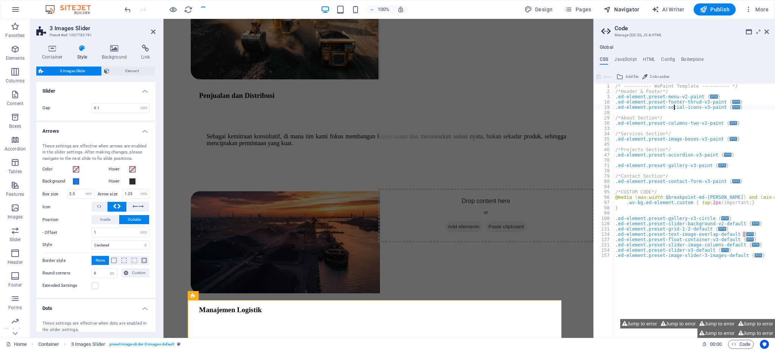
click at [581, 10] on span "Navigator" at bounding box center [621, 10] width 36 height 8
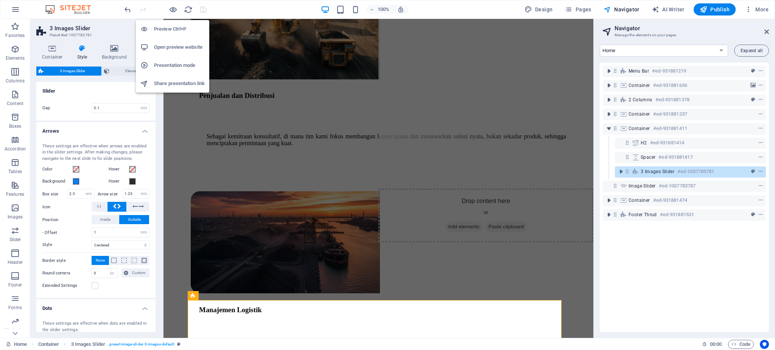
click at [174, 45] on h6 "Open preview website" at bounding box center [179, 47] width 51 height 9
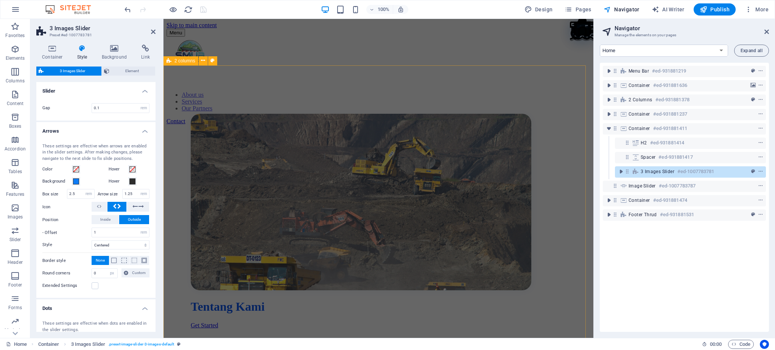
scroll to position [0, 0]
click at [427, 263] on div "Tentang Kami" at bounding box center [378, 307] width 375 height 14
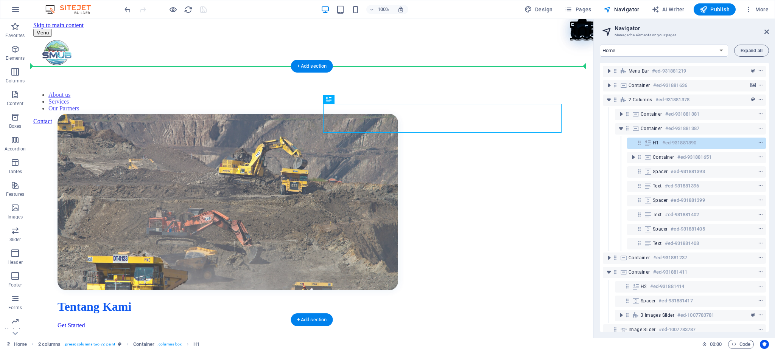
drag, startPoint x: 405, startPoint y: 117, endPoint x: 214, endPoint y: 107, distance: 191.0
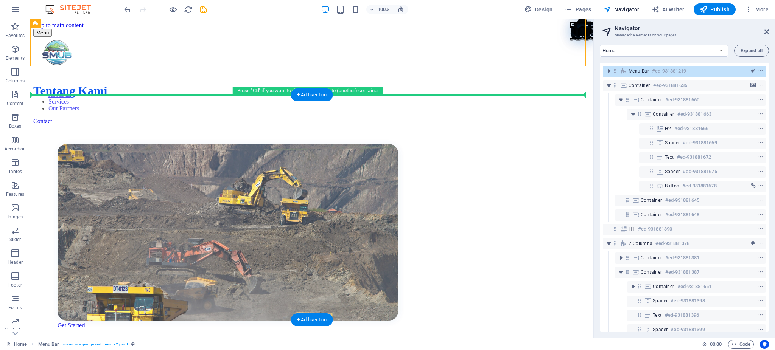
drag, startPoint x: 381, startPoint y: 58, endPoint x: 103, endPoint y: 121, distance: 285.4
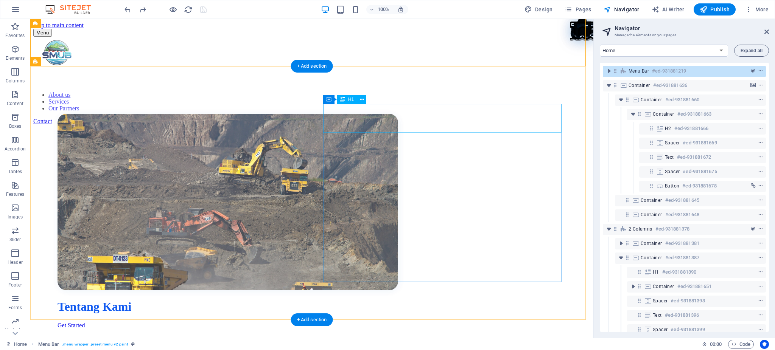
click at [336, 263] on div "Tentang Kami" at bounding box center [312, 307] width 508 height 14
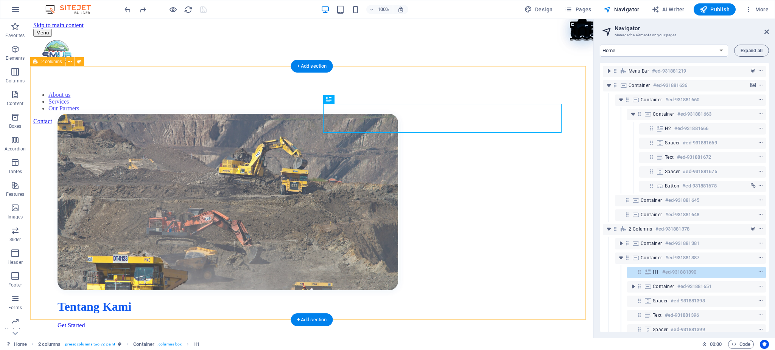
drag, startPoint x: 221, startPoint y: 110, endPoint x: 71, endPoint y: 85, distance: 152.6
click at [71, 85] on div "Tentang Kami Get Started PT. Sulawesi Mineral Usaha Bersama (SMUB) adalah perus…" at bounding box center [311, 260] width 557 height 369
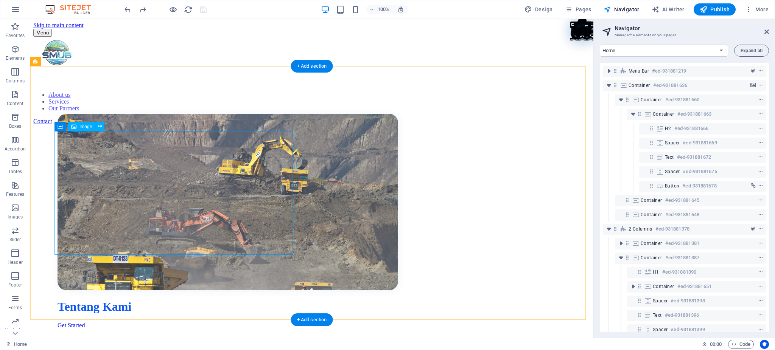
click at [130, 170] on figure at bounding box center [312, 203] width 508 height 178
click at [225, 198] on figure at bounding box center [312, 203] width 508 height 178
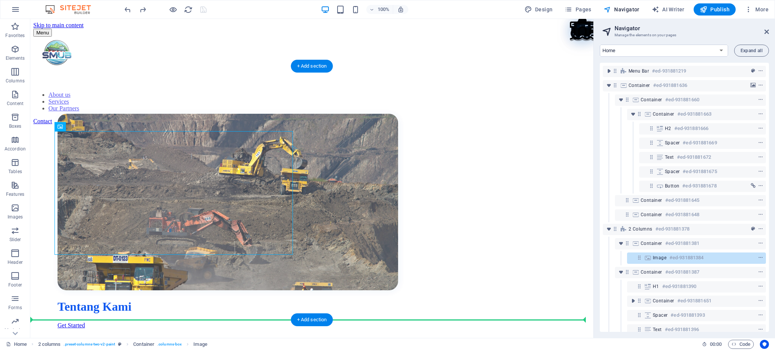
drag, startPoint x: 188, startPoint y: 194, endPoint x: 189, endPoint y: 275, distance: 81.0
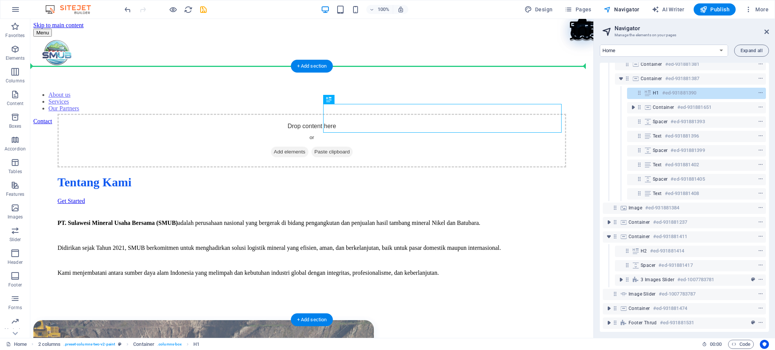
drag, startPoint x: 341, startPoint y: 118, endPoint x: 99, endPoint y: 134, distance: 242.2
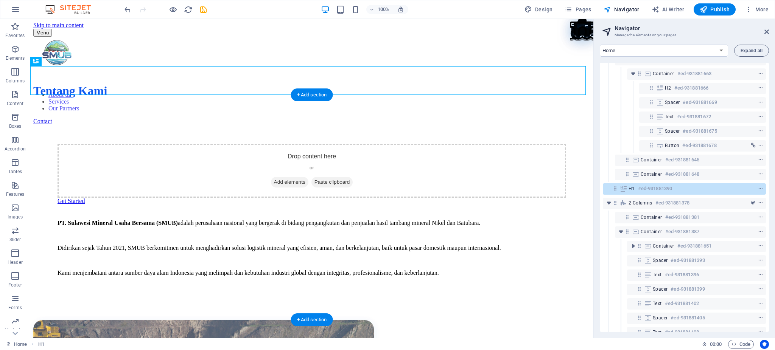
scroll to position [36, 0]
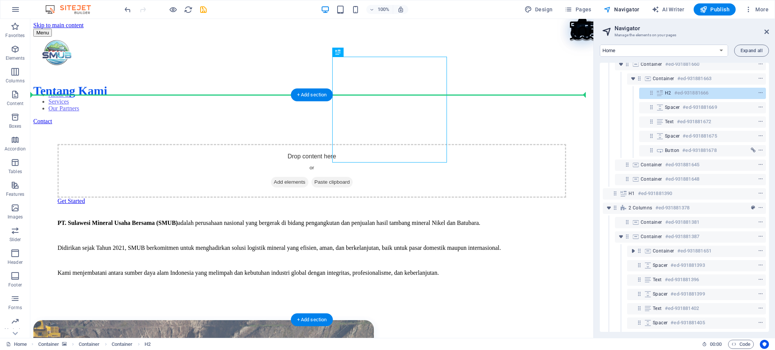
drag, startPoint x: 378, startPoint y: 84, endPoint x: 122, endPoint y: 143, distance: 262.2
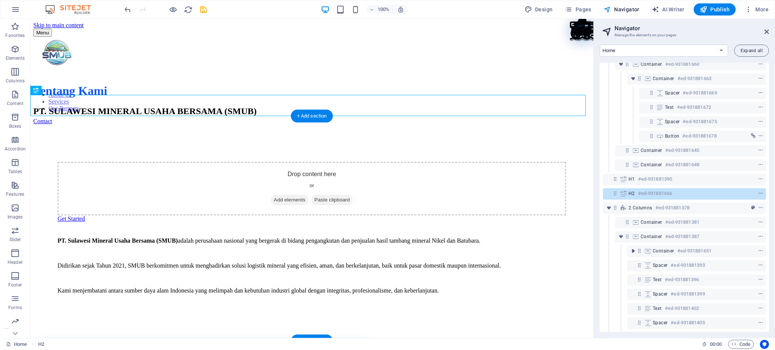
click at [424, 125] on div "Drop content here or Add elements Paste clipboard Get Started PT. Sulawesi Mine…" at bounding box center [311, 231] width 557 height 214
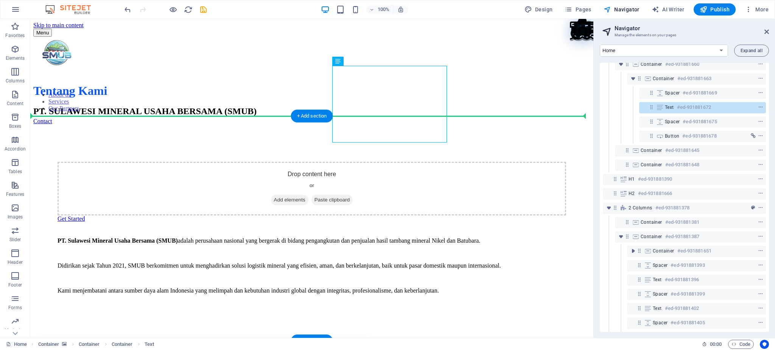
drag, startPoint x: 354, startPoint y: 76, endPoint x: 76, endPoint y: 139, distance: 285.8
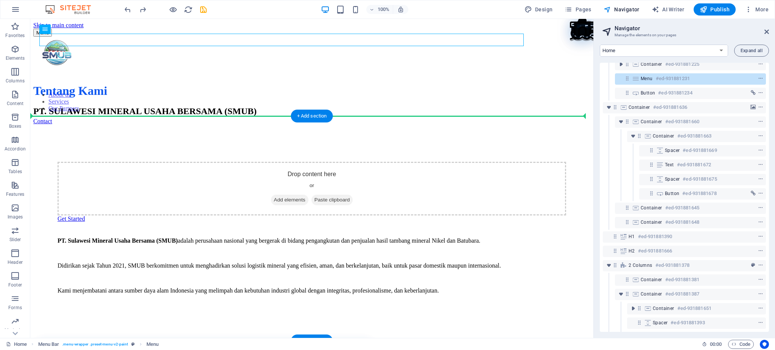
drag, startPoint x: 470, startPoint y: 40, endPoint x: 427, endPoint y: 104, distance: 76.6
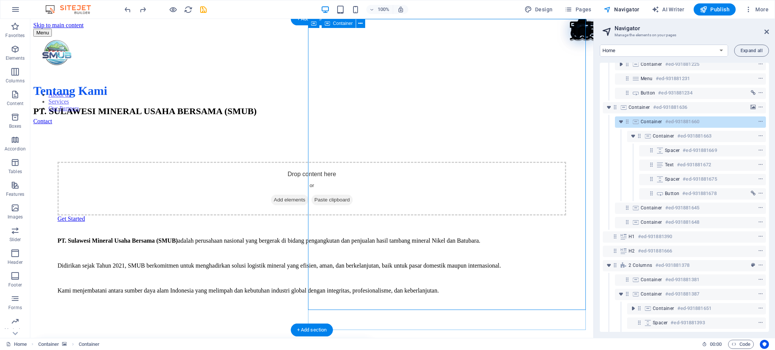
click at [530, 124] on div "Drop content here or Add elements Paste clipboard Get Started PT. Sulawesi Mine…" at bounding box center [311, 231] width 557 height 214
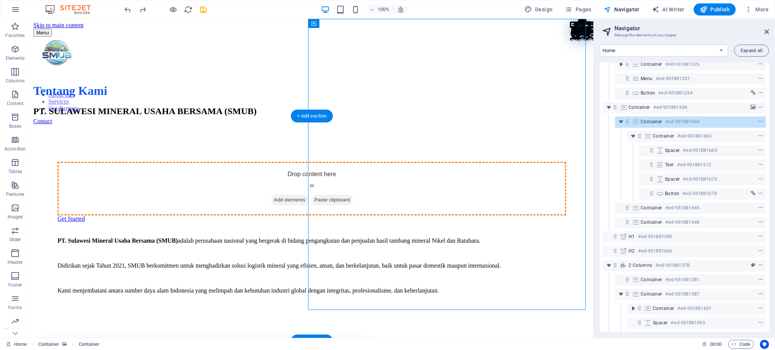
drag, startPoint x: 542, startPoint y: 95, endPoint x: 143, endPoint y: 221, distance: 418.1
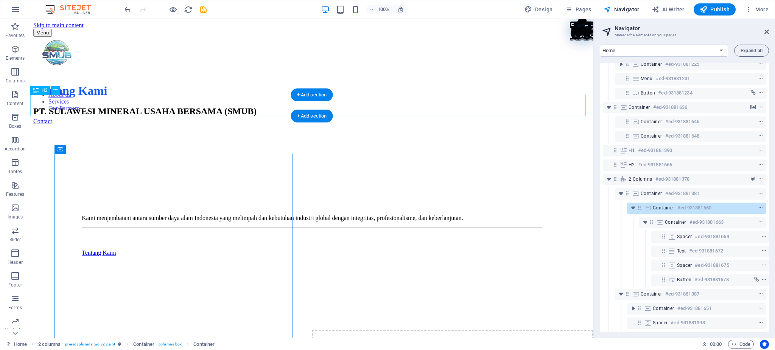
click at [222, 106] on div "PT. SULAWESI MINERAL USAHA BERSAMA (SMUB)" at bounding box center [311, 111] width 557 height 10
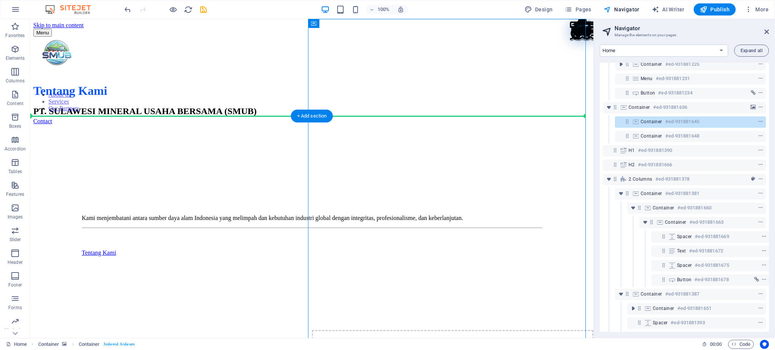
drag, startPoint x: 576, startPoint y: 115, endPoint x: 403, endPoint y: 115, distance: 173.3
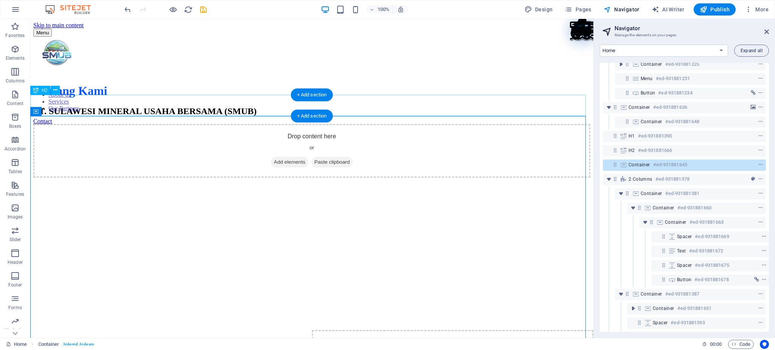
click at [227, 108] on div "PT. SULAWESI MINERAL USAHA BERSAMA (SMUB)" at bounding box center [311, 111] width 557 height 10
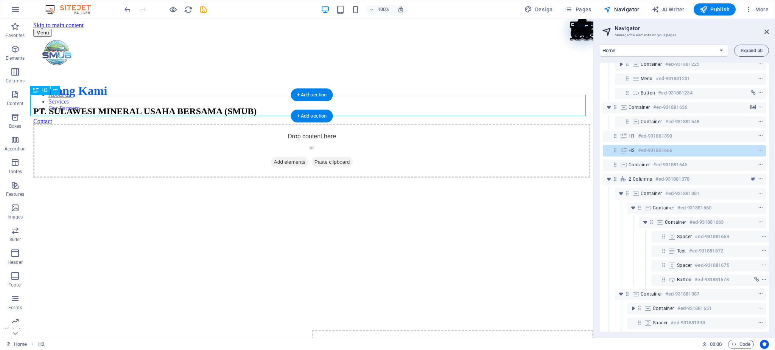
click at [227, 108] on div "PT. SULAWESI MINERAL USAHA BERSAMA (SMUB)" at bounding box center [311, 111] width 557 height 10
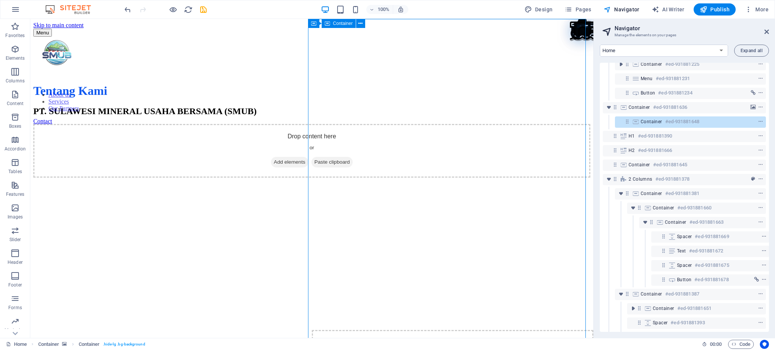
drag, startPoint x: 451, startPoint y: 102, endPoint x: 425, endPoint y: 96, distance: 27.3
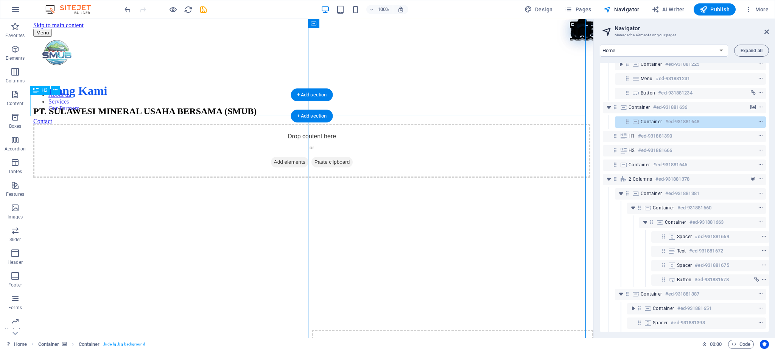
click at [232, 109] on div "PT. SULAWESI MINERAL USAHA BERSAMA (SMUB)" at bounding box center [311, 111] width 557 height 10
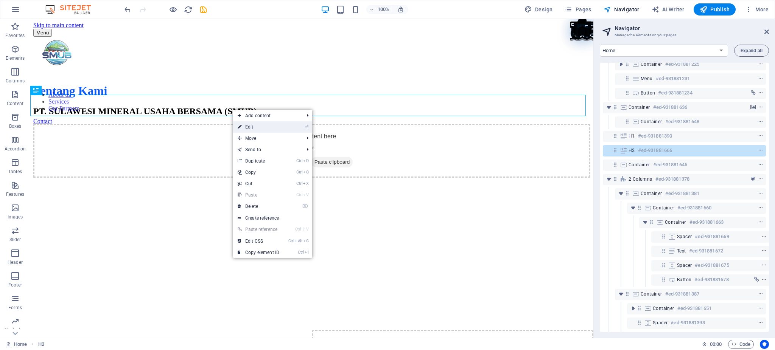
click at [255, 126] on link "⏎ Edit" at bounding box center [258, 126] width 51 height 11
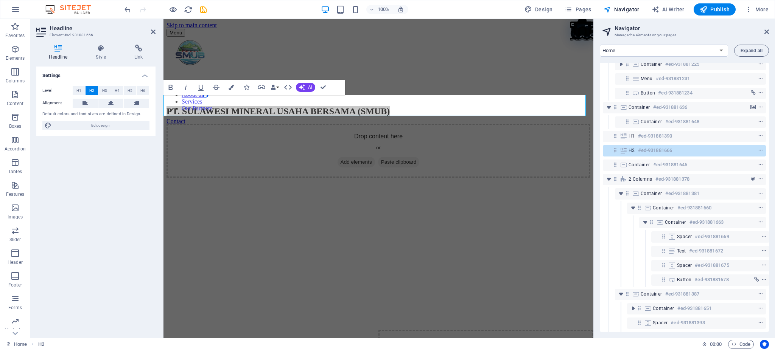
click at [581, 171] on div "Container #ed-931881645" at bounding box center [684, 165] width 163 height 14
click at [581, 169] on div "Container #ed-931881645" at bounding box center [677, 164] width 99 height 9
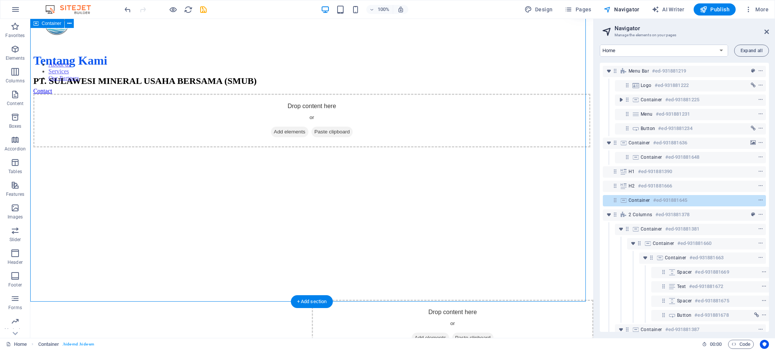
scroll to position [0, 0]
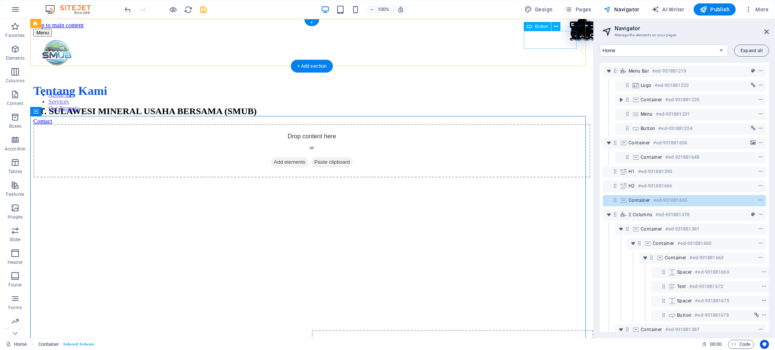
click at [556, 118] on div "Contact" at bounding box center [311, 121] width 557 height 7
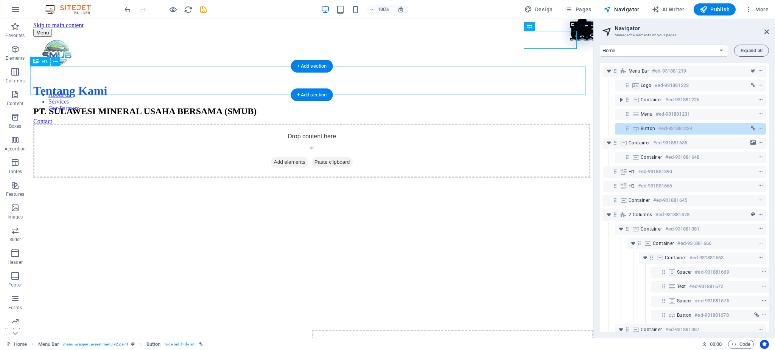
click at [90, 89] on div "Tentang Kami" at bounding box center [311, 91] width 557 height 14
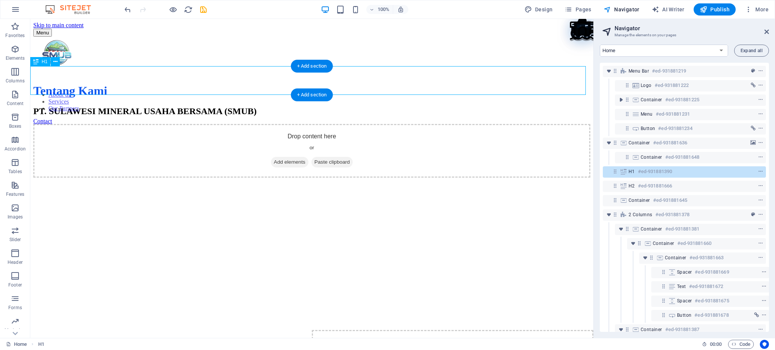
click at [168, 84] on div "Tentang Kami" at bounding box center [311, 91] width 557 height 14
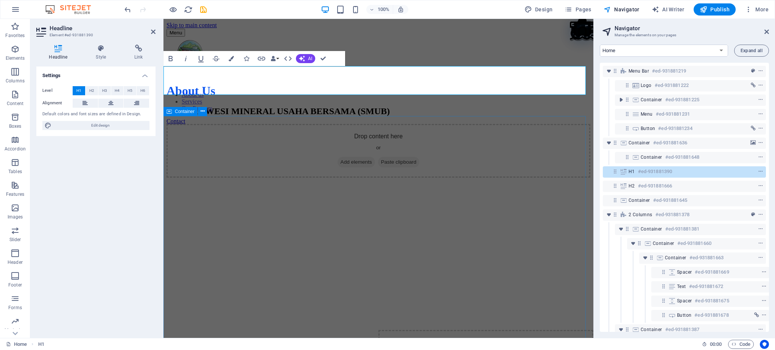
click at [281, 238] on div "Drop content here or Add elements Paste clipboard" at bounding box center [378, 283] width 424 height 319
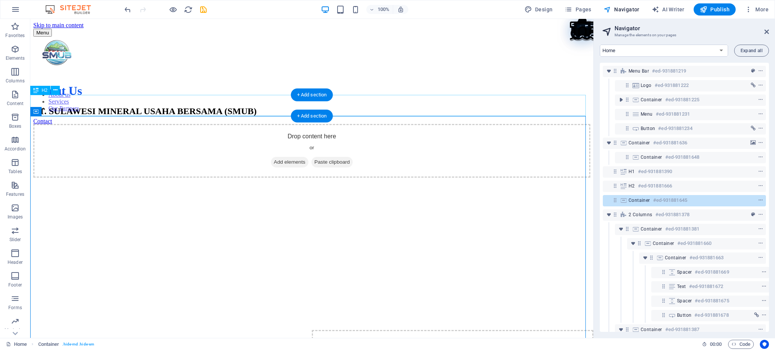
click at [269, 109] on div "PT. SULAWESI MINERAL USAHA BERSAMA (SMUB)" at bounding box center [311, 111] width 557 height 10
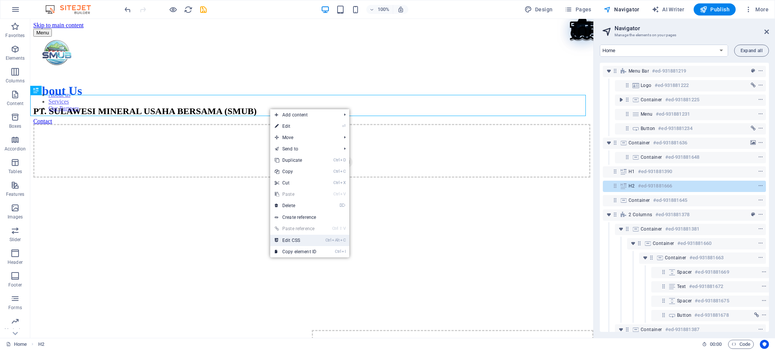
click at [328, 240] on icon "Ctrl" at bounding box center [328, 240] width 6 height 5
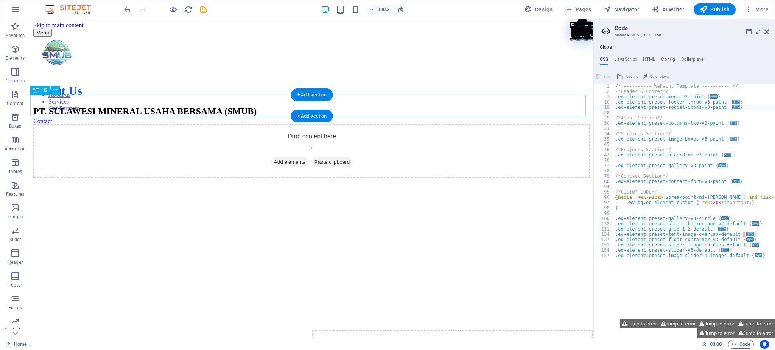
click at [245, 106] on div "PT. SULAWESI MINERAL USAHA BERSAMA (SMUB)" at bounding box center [311, 111] width 557 height 10
click at [53, 89] on icon at bounding box center [55, 90] width 4 height 8
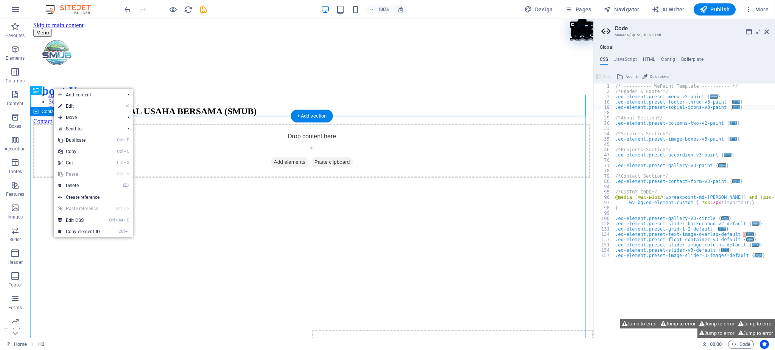
click at [179, 142] on div "Drop content here or Add elements Paste clipboard" at bounding box center [311, 151] width 557 height 54
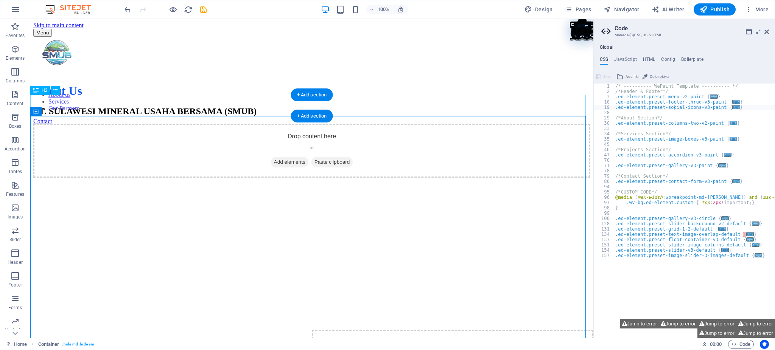
click at [98, 108] on div "PT. SULAWESI MINERAL USAHA BERSAMA (SMUB)" at bounding box center [311, 111] width 557 height 10
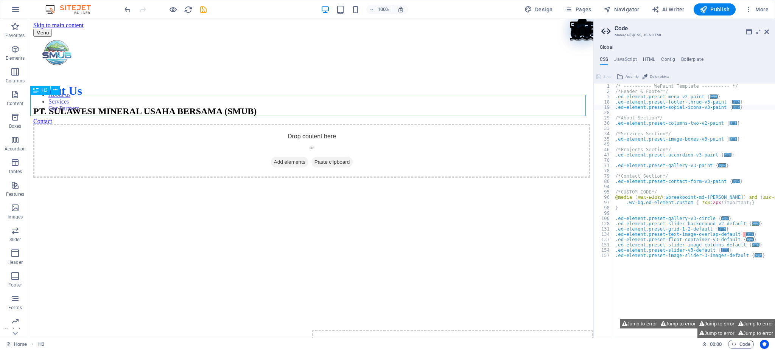
click at [32, 91] on div "H2" at bounding box center [40, 90] width 20 height 9
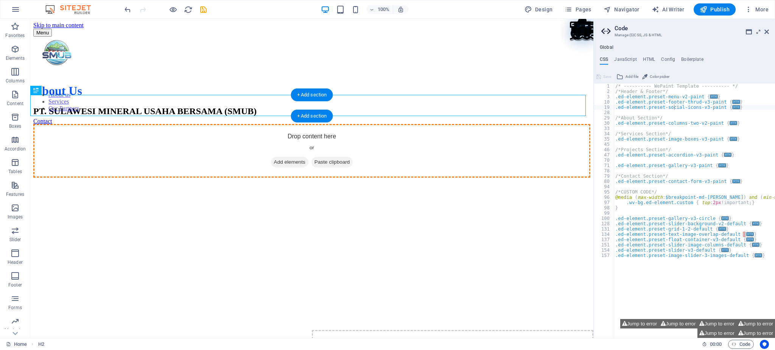
drag, startPoint x: 62, startPoint y: 110, endPoint x: 135, endPoint y: 109, distance: 72.6
click at [146, 106] on div "PT. SULAWESI MINERAL USAHA BERSAMA (SMUB)" at bounding box center [311, 111] width 557 height 10
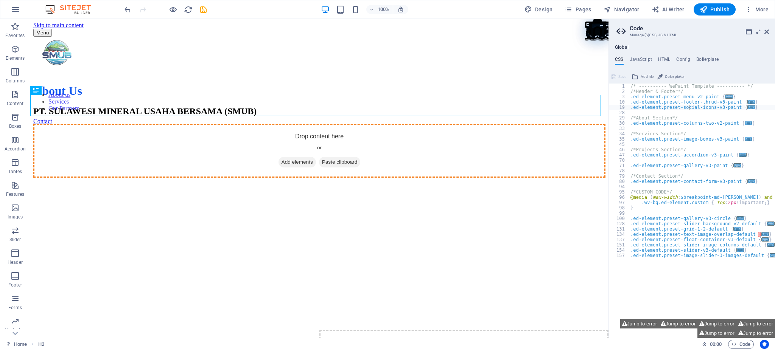
drag, startPoint x: 594, startPoint y: 103, endPoint x: 607, endPoint y: 101, distance: 13.4
click at [581, 101] on div "Home Favorites Elements Columns Content Boxes Accordion Tables Features Images …" at bounding box center [387, 178] width 775 height 319
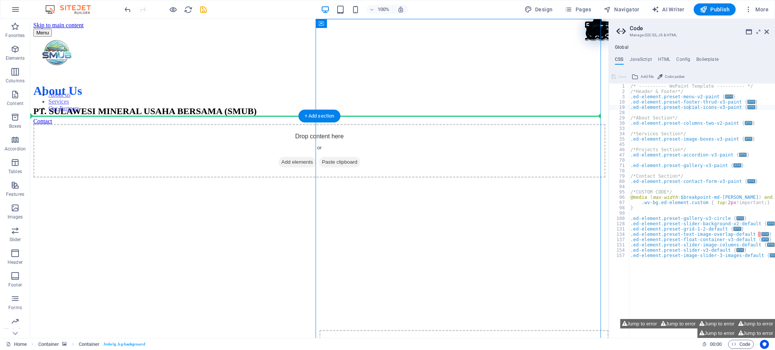
drag, startPoint x: 596, startPoint y: 102, endPoint x: 190, endPoint y: 192, distance: 415.8
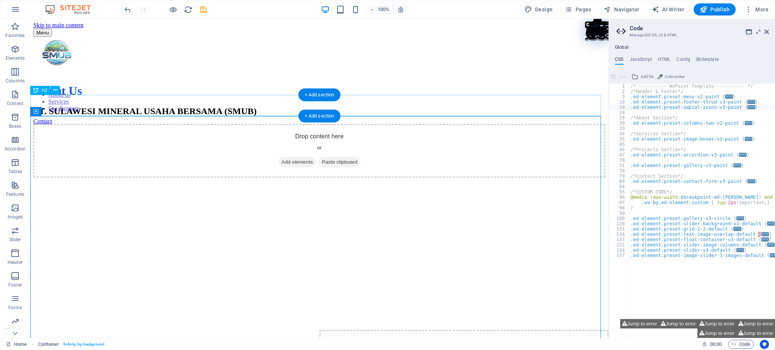
click at [202, 107] on div "PT. SULAWESI MINERAL USAHA BERSAMA (SMUB)" at bounding box center [319, 111] width 572 height 10
click at [221, 144] on div "Drop content here or Add elements Paste clipboard" at bounding box center [319, 151] width 572 height 54
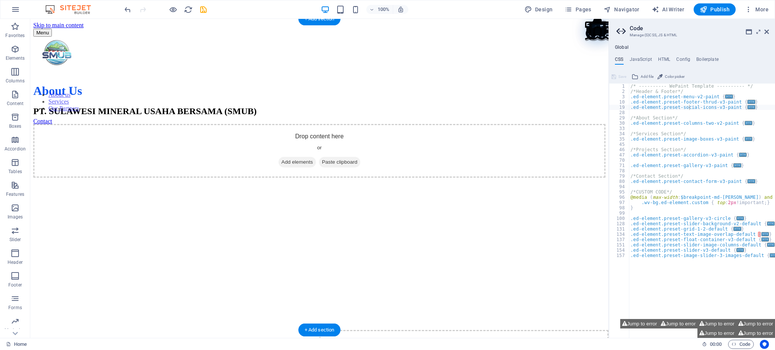
click at [479, 19] on figure at bounding box center [463, 19] width 289 height 0
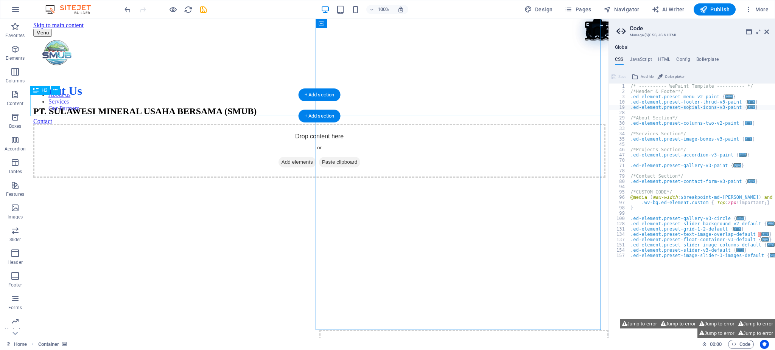
click at [277, 111] on div "PT. SULAWESI MINERAL USAHA BERSAMA (SMUB)" at bounding box center [319, 111] width 572 height 10
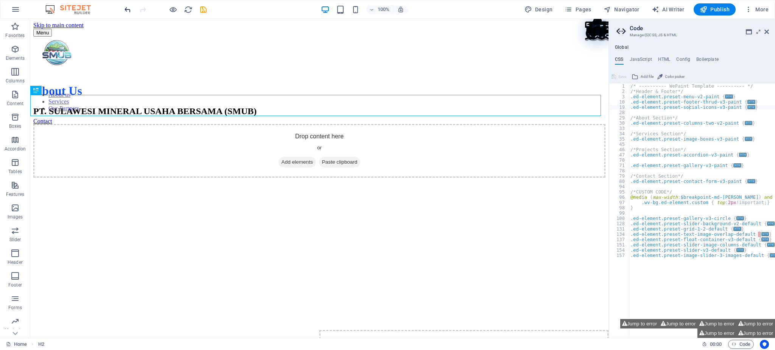
click at [132, 8] on span "undo" at bounding box center [127, 9] width 9 height 9
click at [129, 9] on icon "undo" at bounding box center [127, 9] width 9 height 9
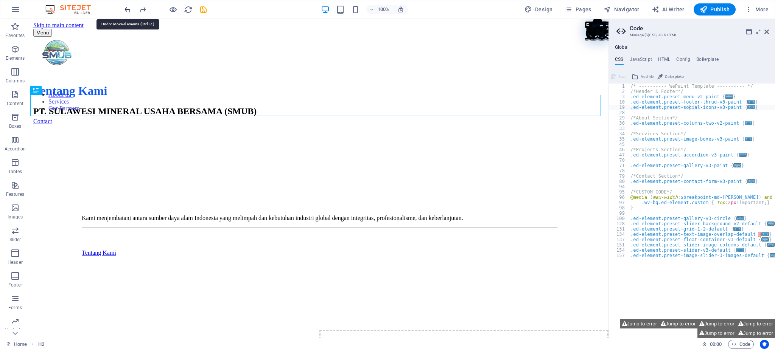
click at [129, 9] on icon "undo" at bounding box center [127, 9] width 9 height 9
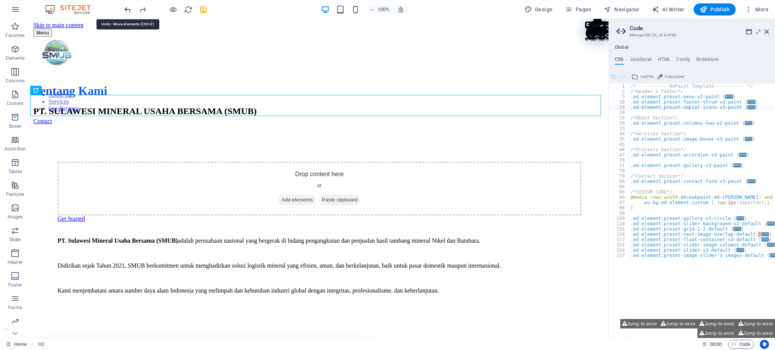
click at [129, 9] on icon "undo" at bounding box center [127, 9] width 9 height 9
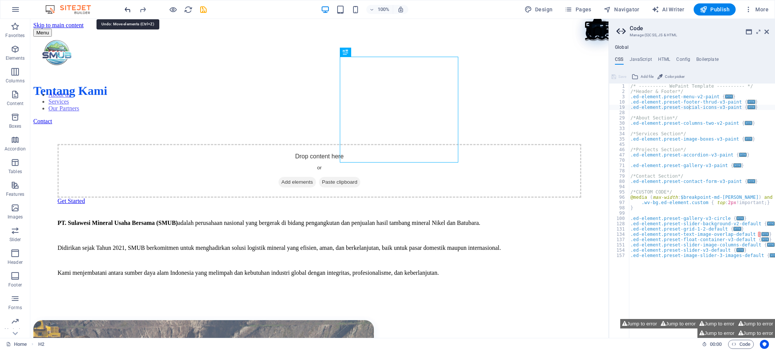
click at [129, 9] on icon "undo" at bounding box center [127, 9] width 9 height 9
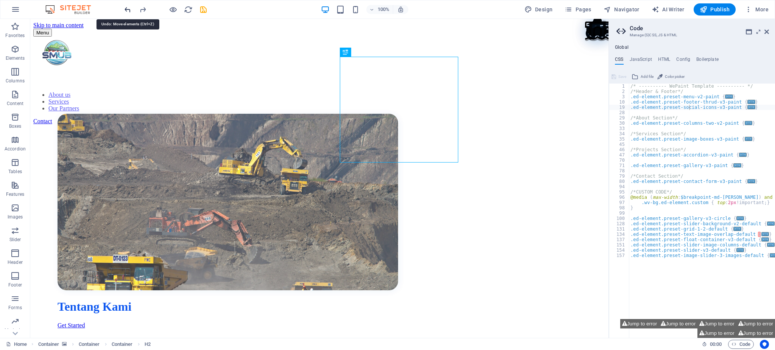
click at [129, 9] on icon "undo" at bounding box center [127, 9] width 9 height 9
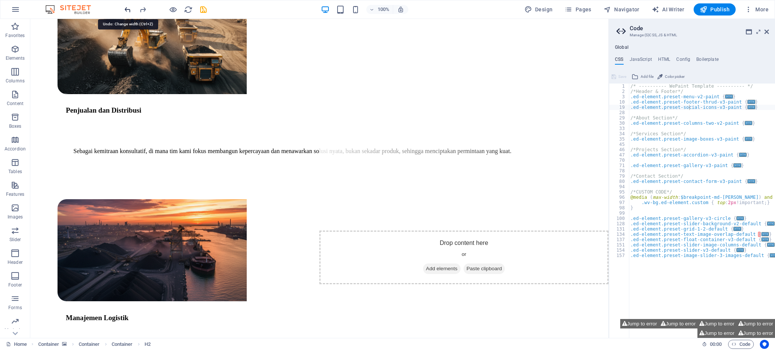
click at [129, 9] on icon "undo" at bounding box center [127, 9] width 9 height 9
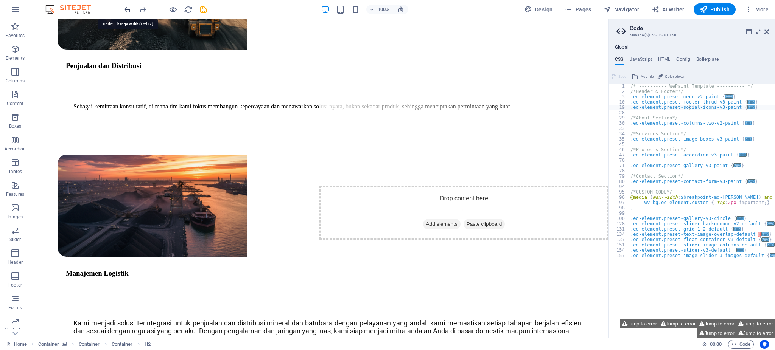
click at [129, 9] on icon "undo" at bounding box center [127, 9] width 9 height 9
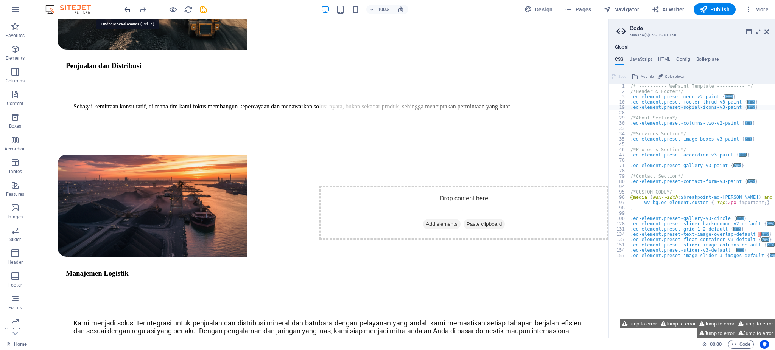
click at [129, 9] on icon "undo" at bounding box center [127, 9] width 9 height 9
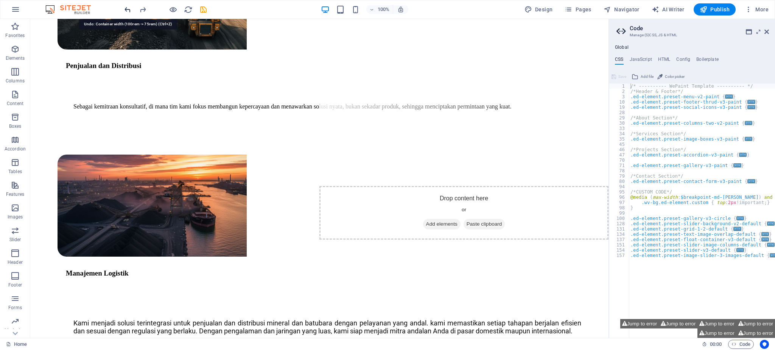
click at [129, 9] on icon "undo" at bounding box center [127, 9] width 9 height 9
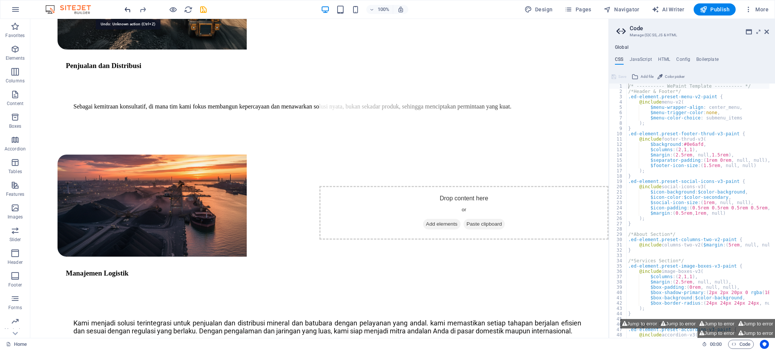
click at [129, 9] on icon "undo" at bounding box center [127, 9] width 9 height 9
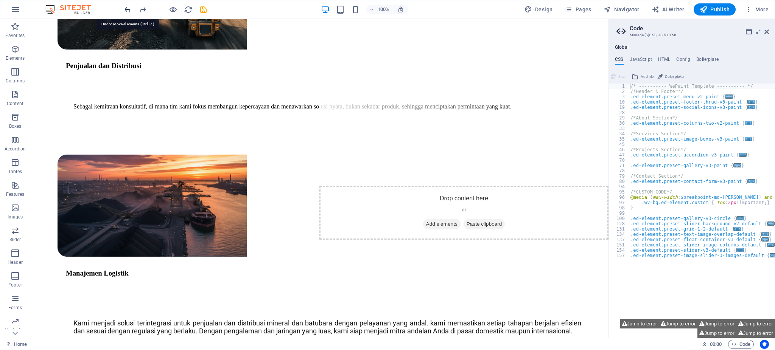
click at [129, 9] on icon "undo" at bounding box center [127, 9] width 9 height 9
click at [129, 9] on div at bounding box center [165, 9] width 85 height 12
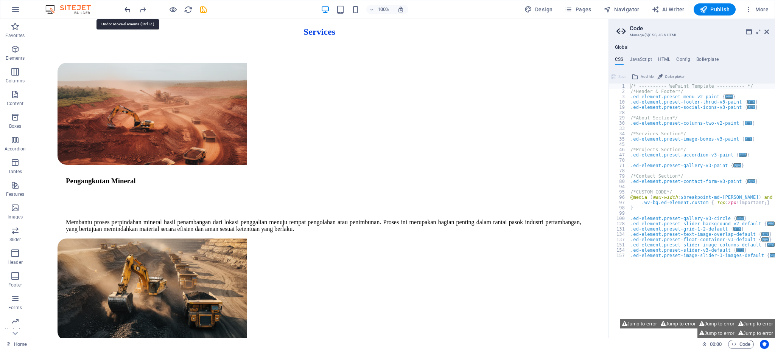
click at [129, 9] on div at bounding box center [165, 9] width 85 height 12
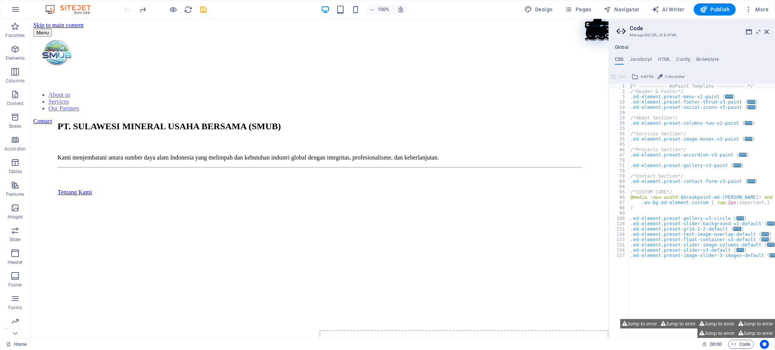
click at [129, 9] on div at bounding box center [165, 9] width 85 height 12
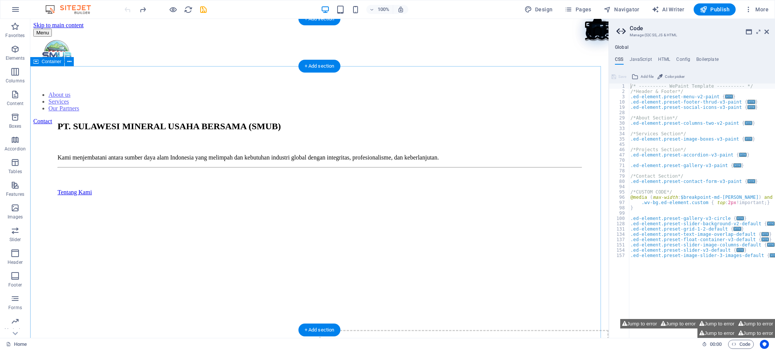
type textarea "/* ---------- WePaint Template ---------- */"
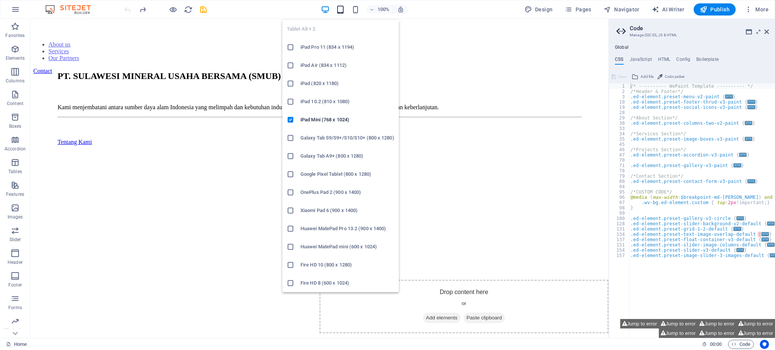
click at [340, 9] on icon "button" at bounding box center [340, 9] width 9 height 9
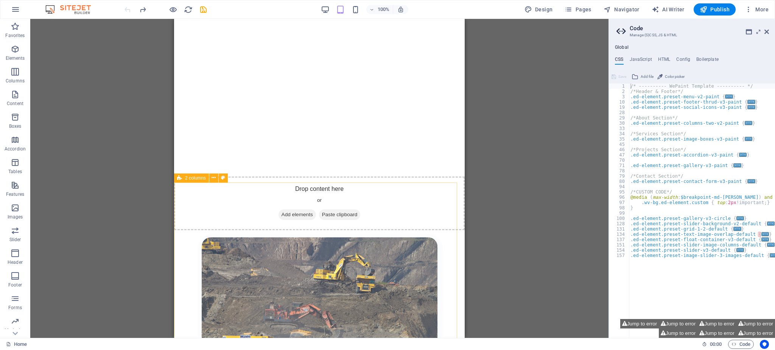
scroll to position [0, 0]
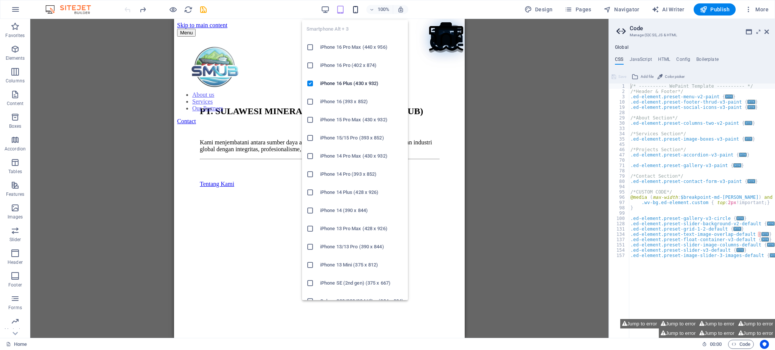
click at [360, 9] on icon "button" at bounding box center [355, 9] width 9 height 9
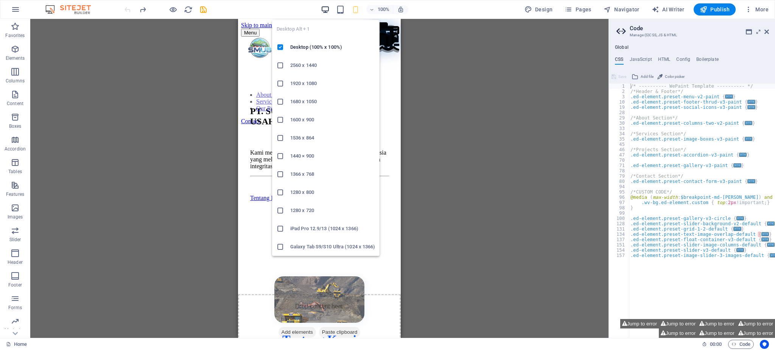
click at [330, 6] on icon "button" at bounding box center [325, 9] width 9 height 9
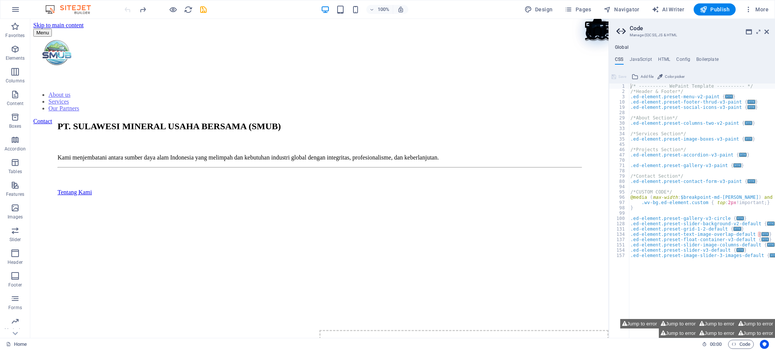
click at [348, 5] on div "100%" at bounding box center [364, 9] width 87 height 12
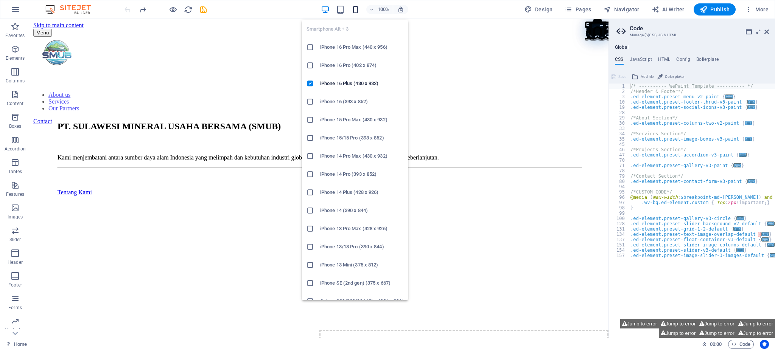
click at [353, 6] on icon "button" at bounding box center [355, 9] width 9 height 9
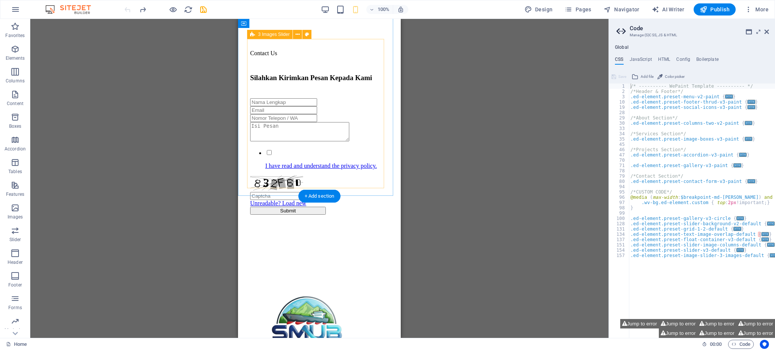
scroll to position [1765, 0]
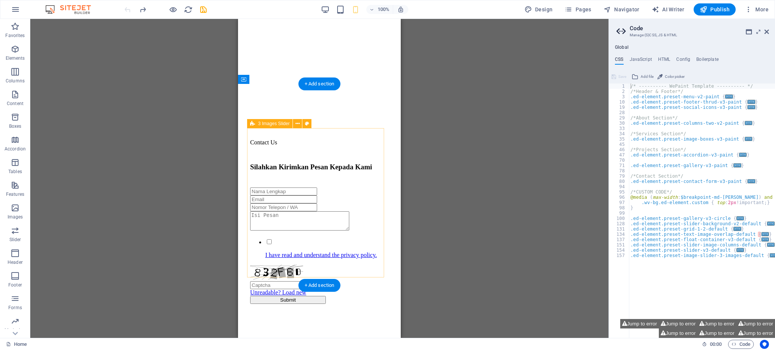
click at [351, 88] on div "1 2" at bounding box center [319, 40] width 138 height 95
click at [254, 124] on icon at bounding box center [252, 123] width 5 height 9
drag, startPoint x: 492, startPoint y: 143, endPoint x: 253, endPoint y: 165, distance: 240.2
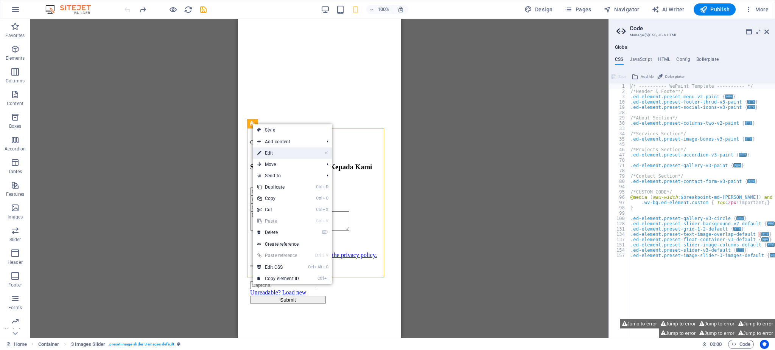
click at [275, 155] on link "⏎ Edit" at bounding box center [278, 153] width 51 height 11
select select "rem"
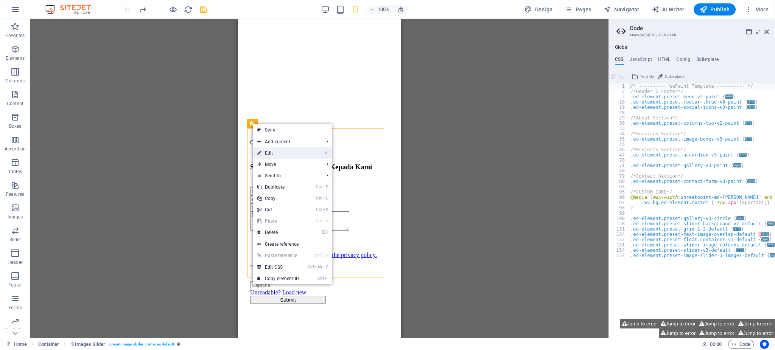
select select "px"
select select "rem"
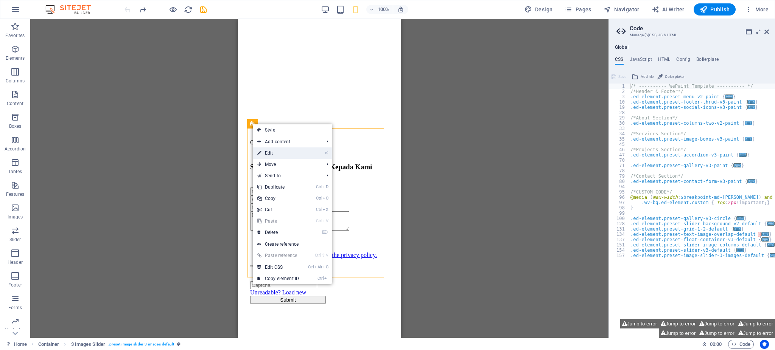
select select "%"
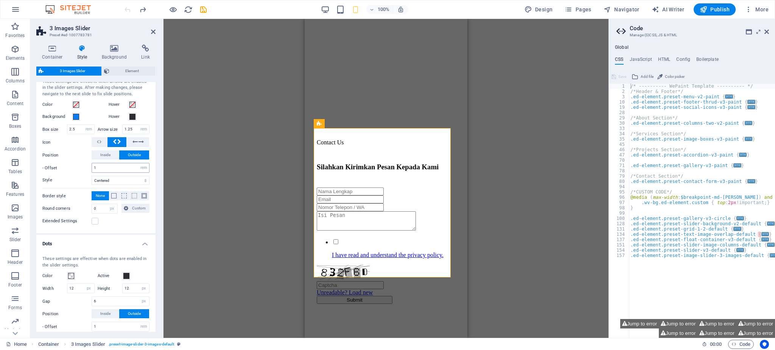
scroll to position [114, 0]
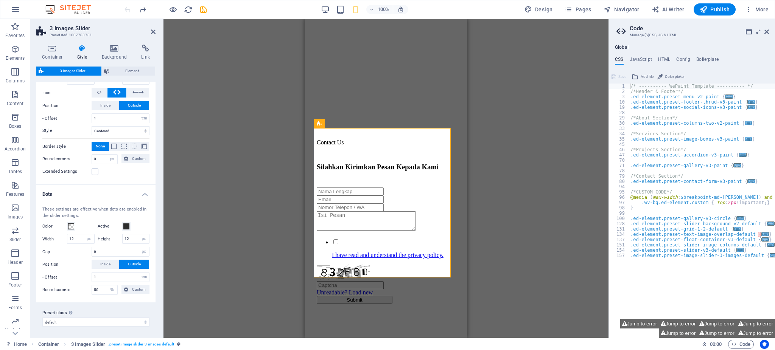
click at [232, 67] on div "Drag here to replace the existing content. Press “Ctrl” if you want to create a…" at bounding box center [385, 178] width 445 height 319
click at [177, 9] on div at bounding box center [165, 9] width 85 height 12
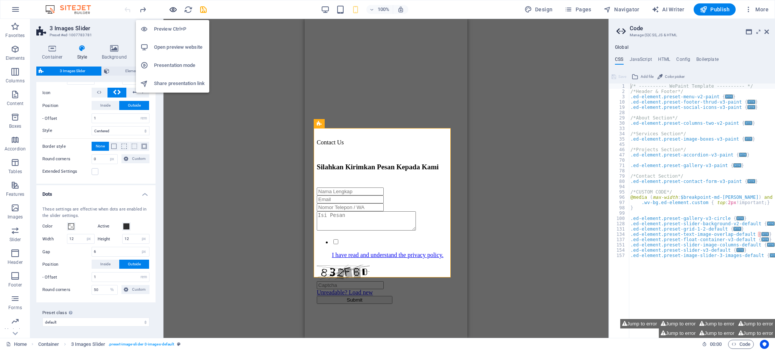
click at [173, 9] on icon "button" at bounding box center [173, 9] width 9 height 9
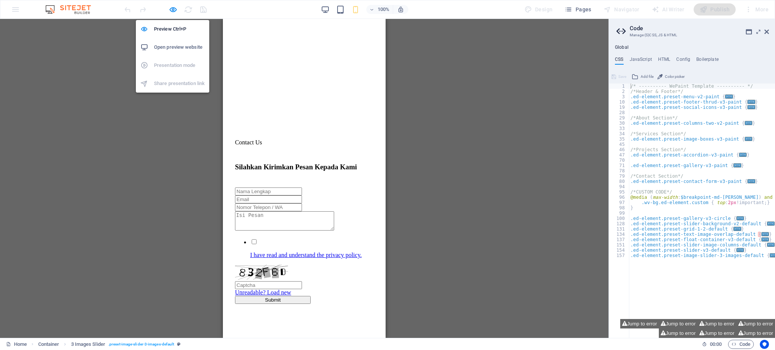
click at [160, 42] on li "Open preview website" at bounding box center [172, 47] width 73 height 18
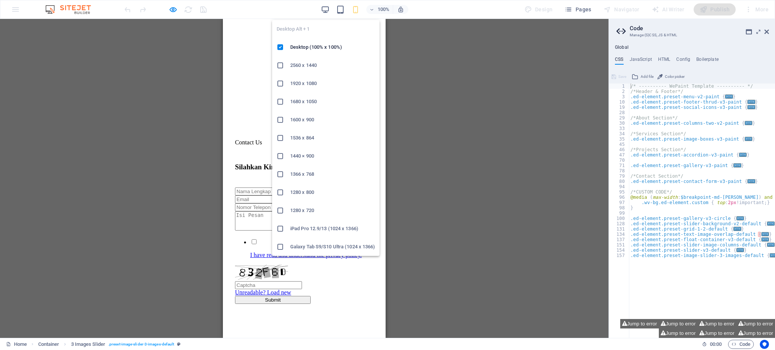
click at [328, 17] on div "Desktop Alt + 1 Desktop (100% x 100%) 2560 x 1440 1920 x 1080 1680 x [PHONE_NUM…" at bounding box center [325, 135] width 107 height 242
click at [330, 8] on icon "button" at bounding box center [325, 9] width 9 height 9
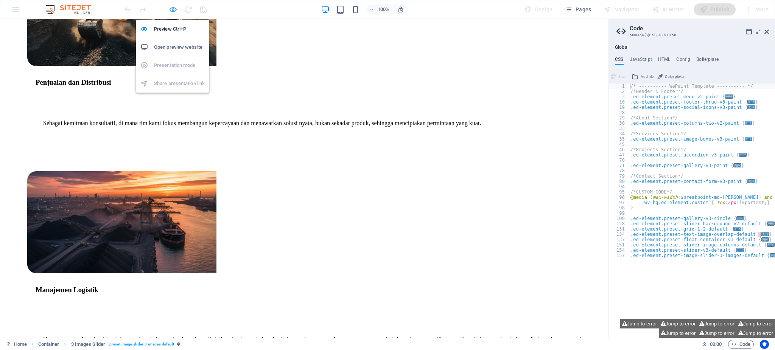
click at [174, 11] on icon "button" at bounding box center [173, 9] width 9 height 9
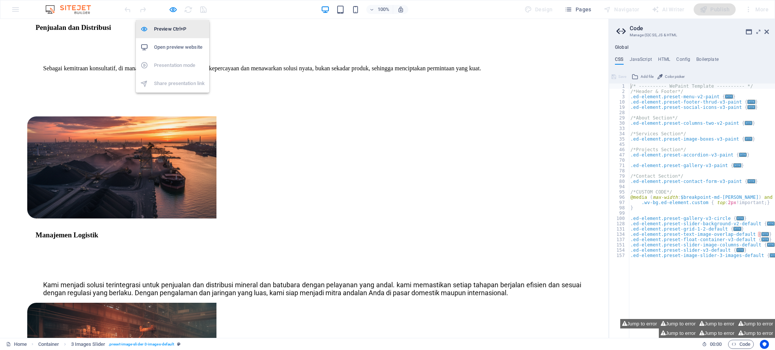
select select "rem"
select select "px"
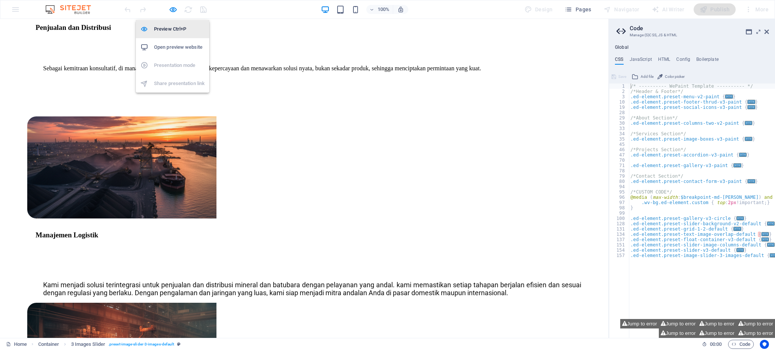
select select "px"
select select "rem"
select select "%"
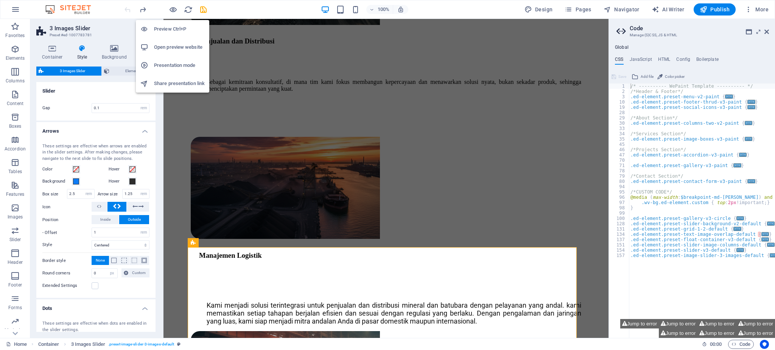
click at [174, 44] on h6 "Open preview website" at bounding box center [179, 47] width 51 height 9
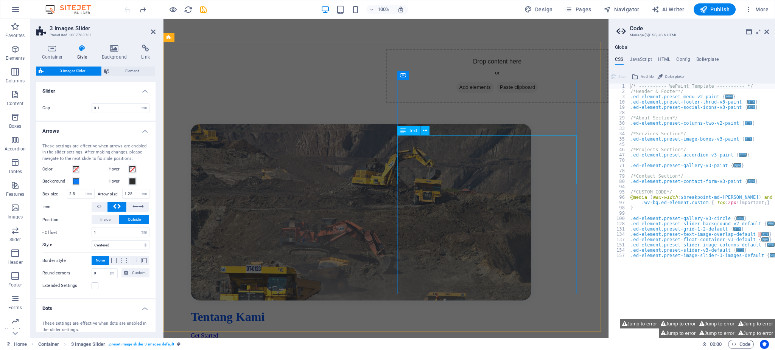
scroll to position [0, 0]
